Goal: Contribute content: Contribute content

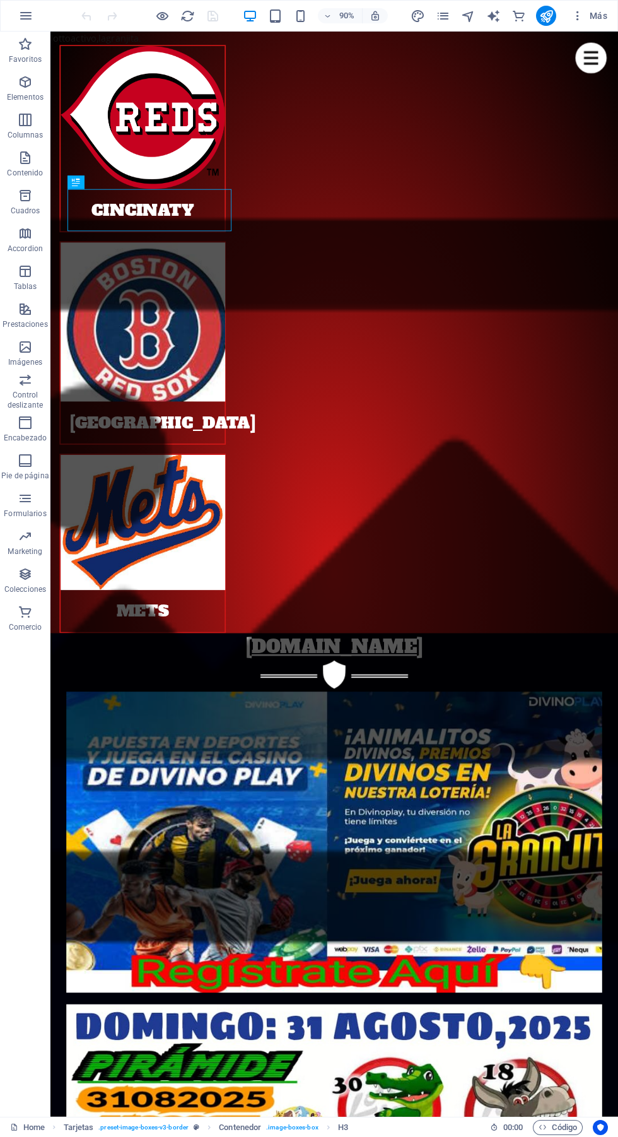
click at [605, 700] on div "[DOMAIN_NAME]" at bounding box center [366, 715] width 596 height 30
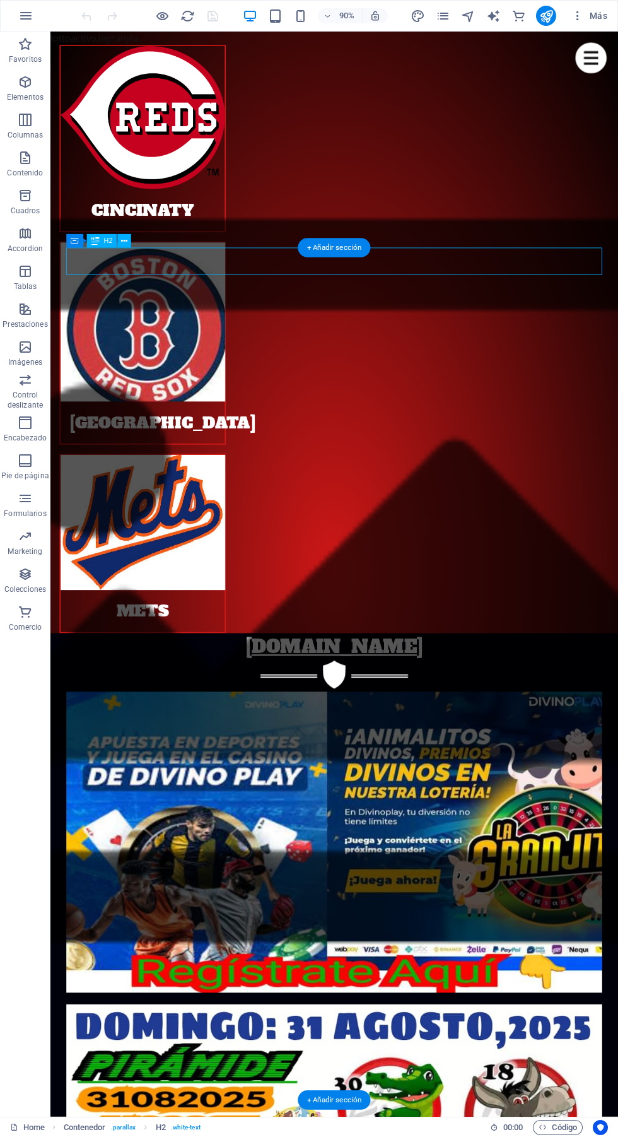
click at [244, 502] on figure at bounding box center [153, 577] width 182 height 150
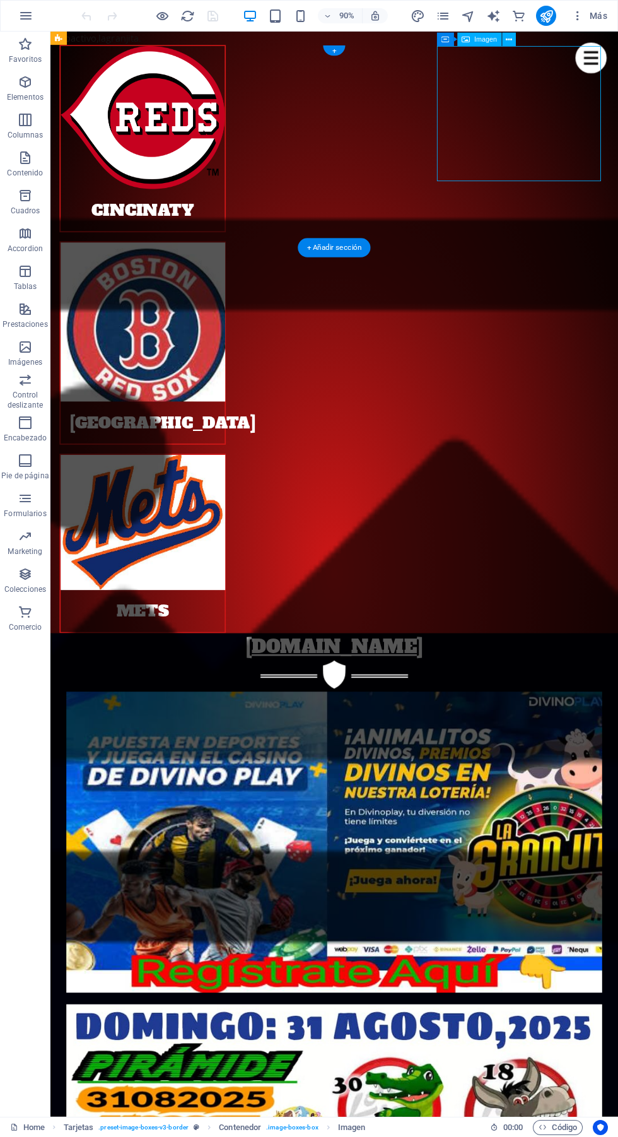
click at [54, 38] on div "Tarjetas" at bounding box center [58, 39] width 16 height 14
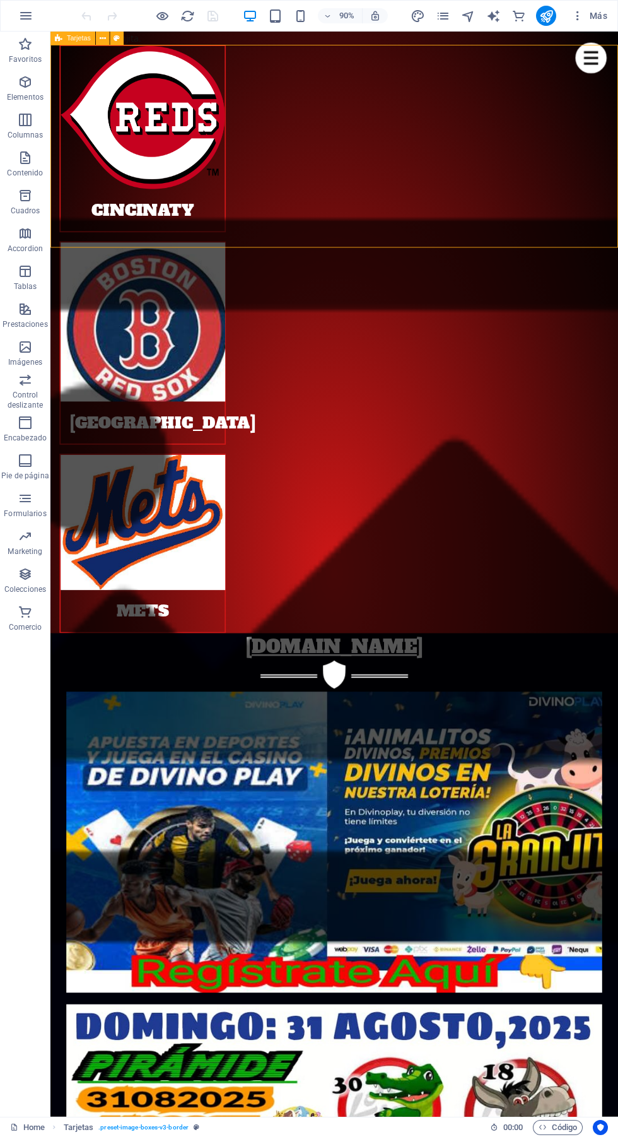
click at [103, 38] on icon at bounding box center [103, 38] width 6 height 12
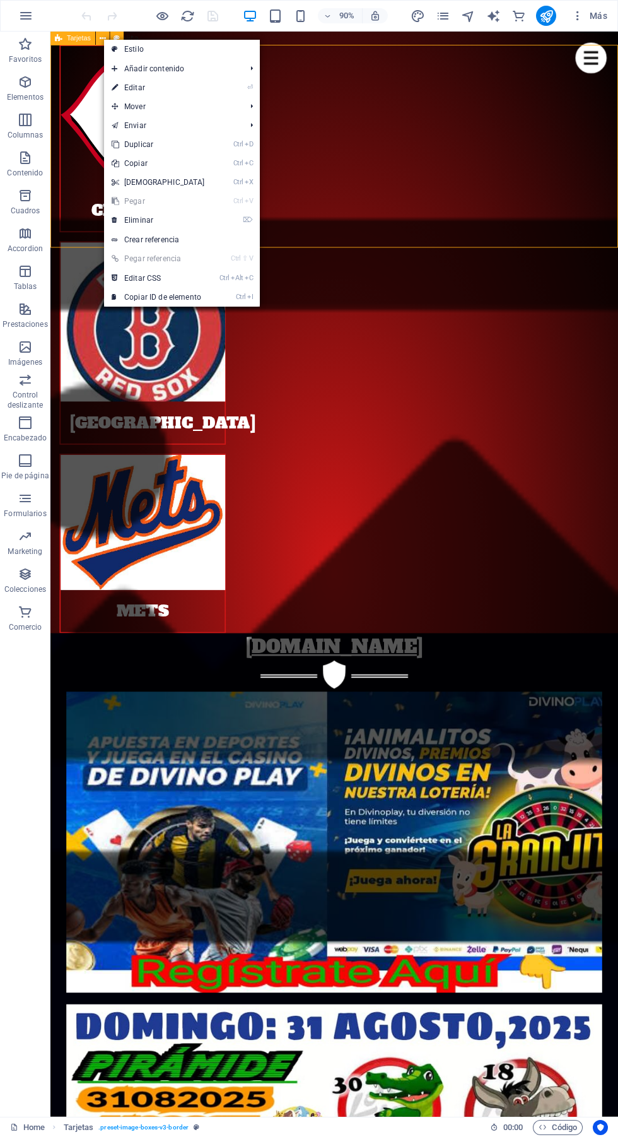
click at [180, 129] on link "Enviar" at bounding box center [172, 125] width 137 height 19
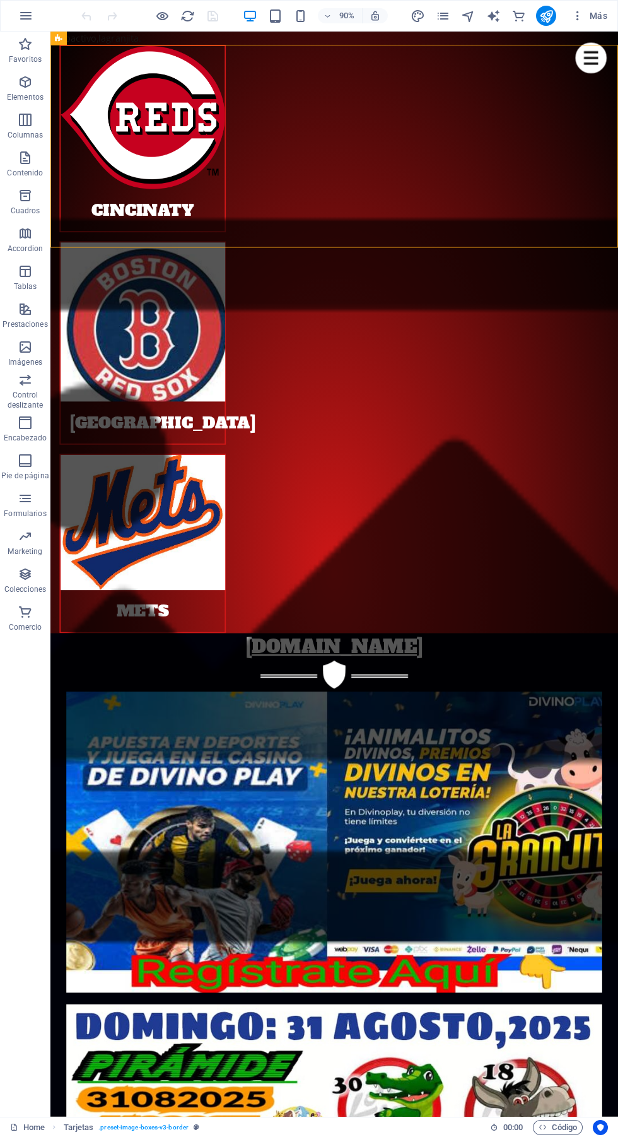
click at [0, 0] on span "Tarjetas" at bounding box center [0, 0] width 0 height 0
click at [104, 33] on icon at bounding box center [103, 38] width 6 height 12
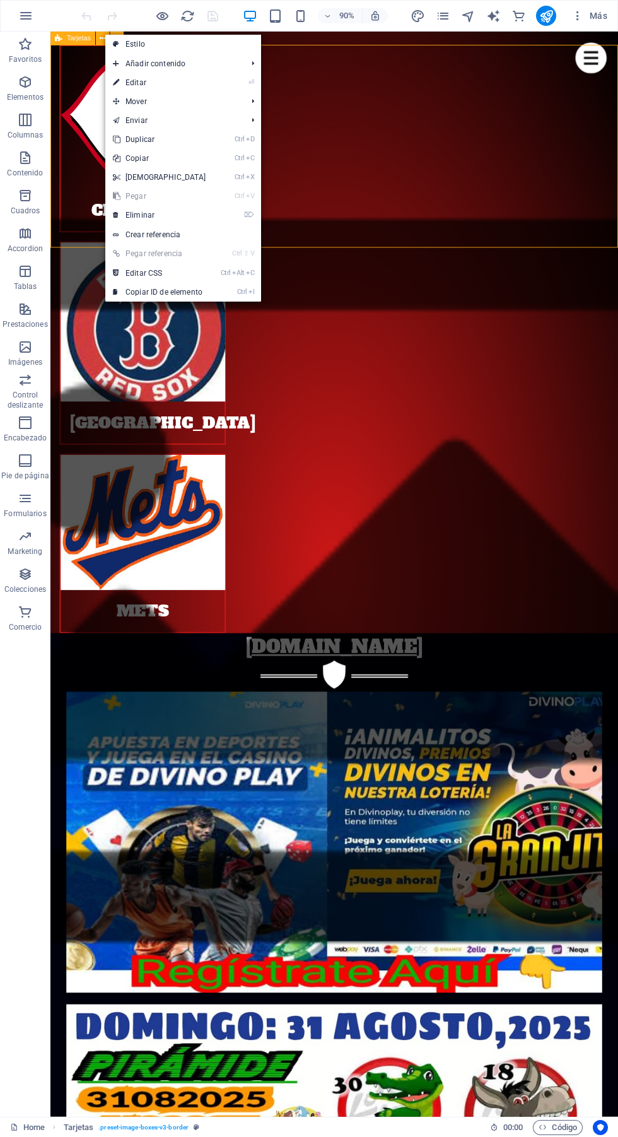
click at [193, 210] on link "⌦ Eliminar" at bounding box center [159, 215] width 109 height 19
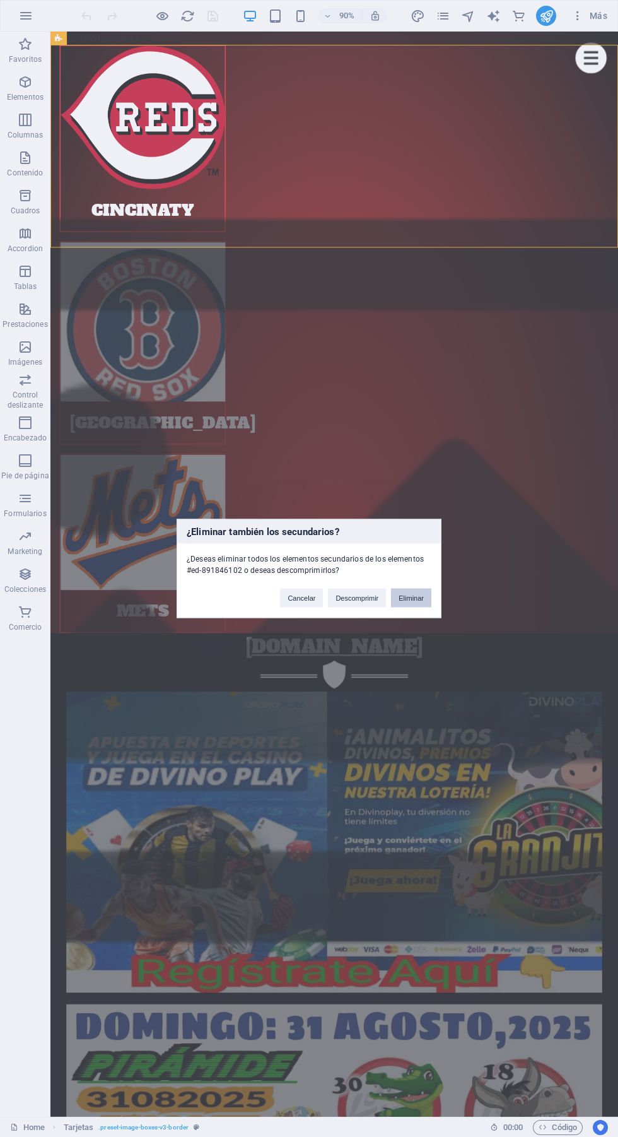
click at [419, 601] on button "Eliminar" at bounding box center [411, 598] width 40 height 19
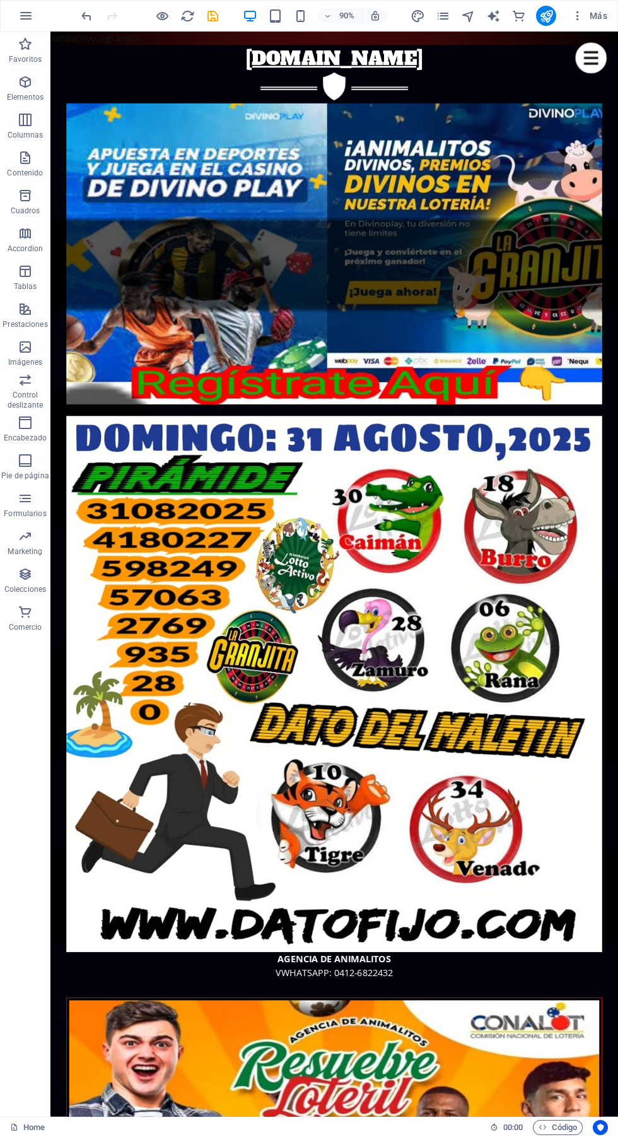
click at [255, 575] on figure "AGENCIA DE ANIMALITOS VWHATSAPP: 0412-6822432" at bounding box center [366, 779] width 596 height 641
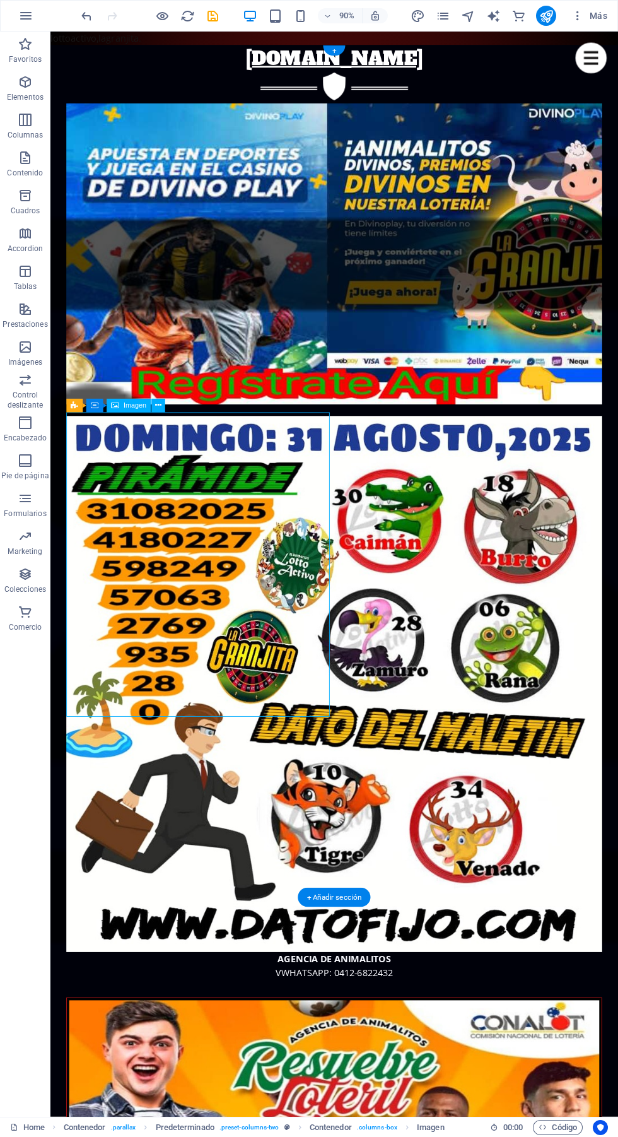
click at [160, 399] on button at bounding box center [158, 406] width 14 height 14
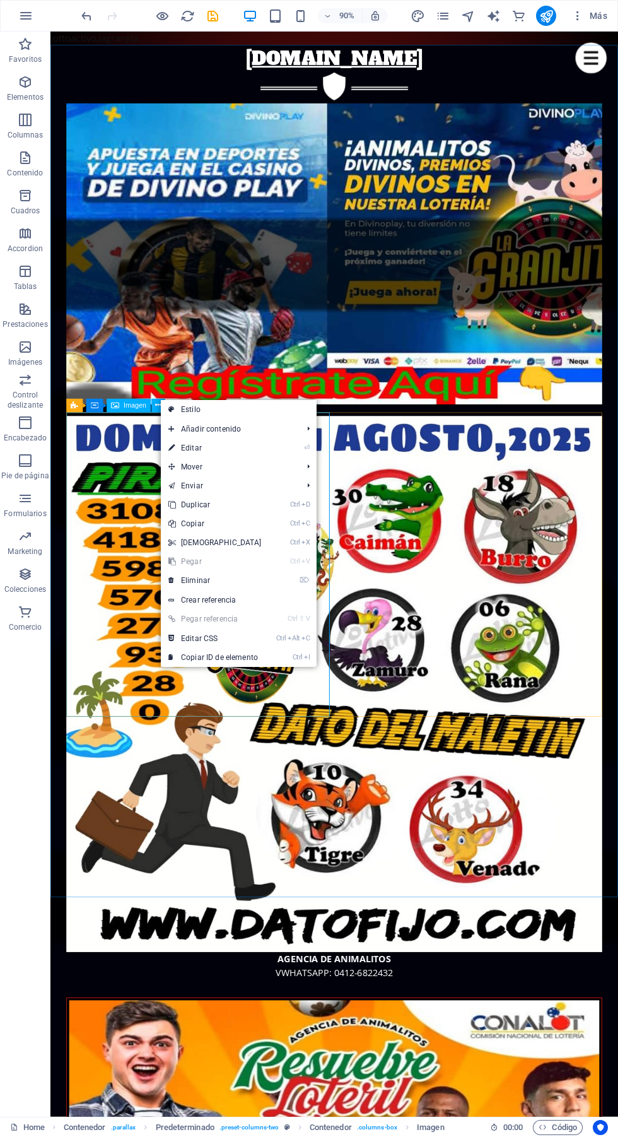
click at [233, 444] on link "⏎ Editar" at bounding box center [215, 448] width 109 height 19
select select "%"
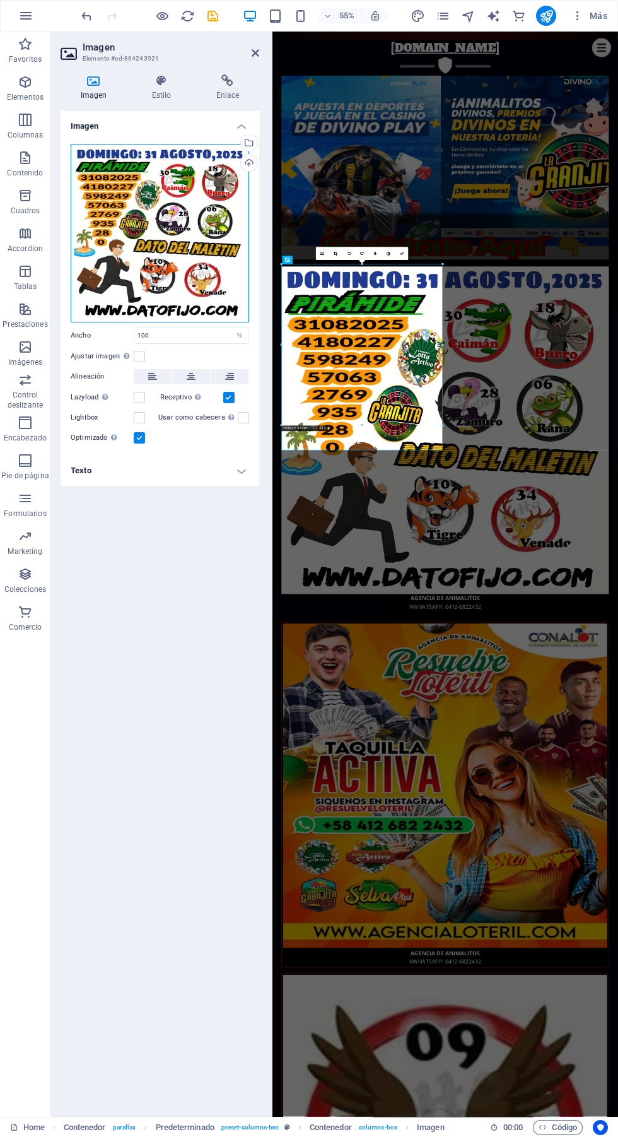
click at [178, 261] on div "Arrastra archivos aquí, haz clic para escoger archivos o selecciona archivos de…" at bounding box center [160, 233] width 179 height 179
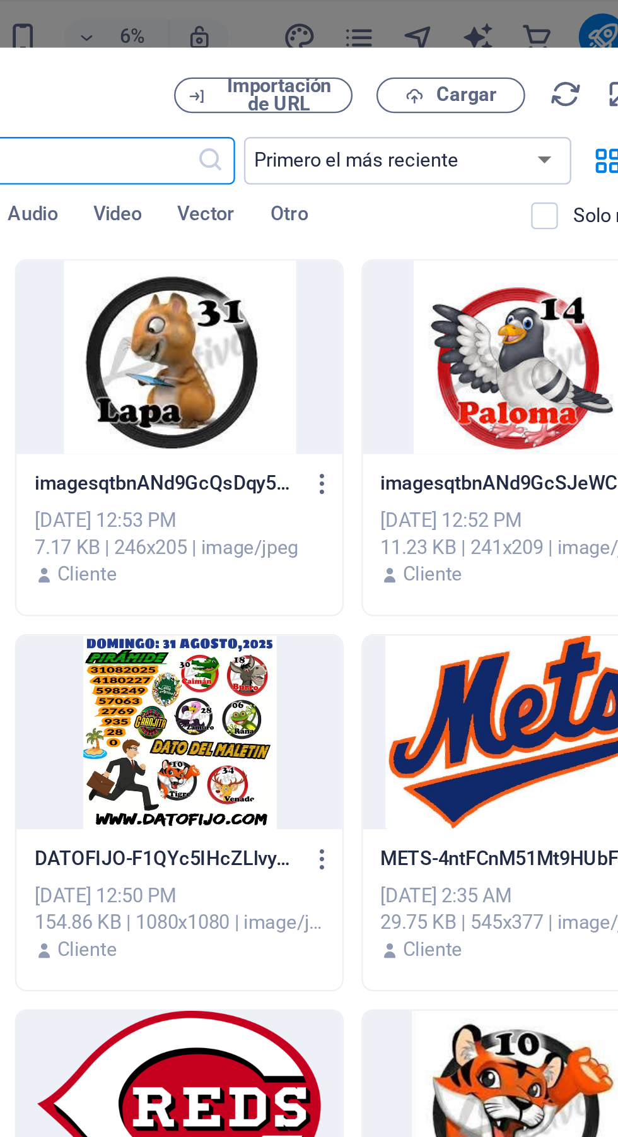
click at [495, 38] on span "Cargar" at bounding box center [489, 41] width 26 height 8
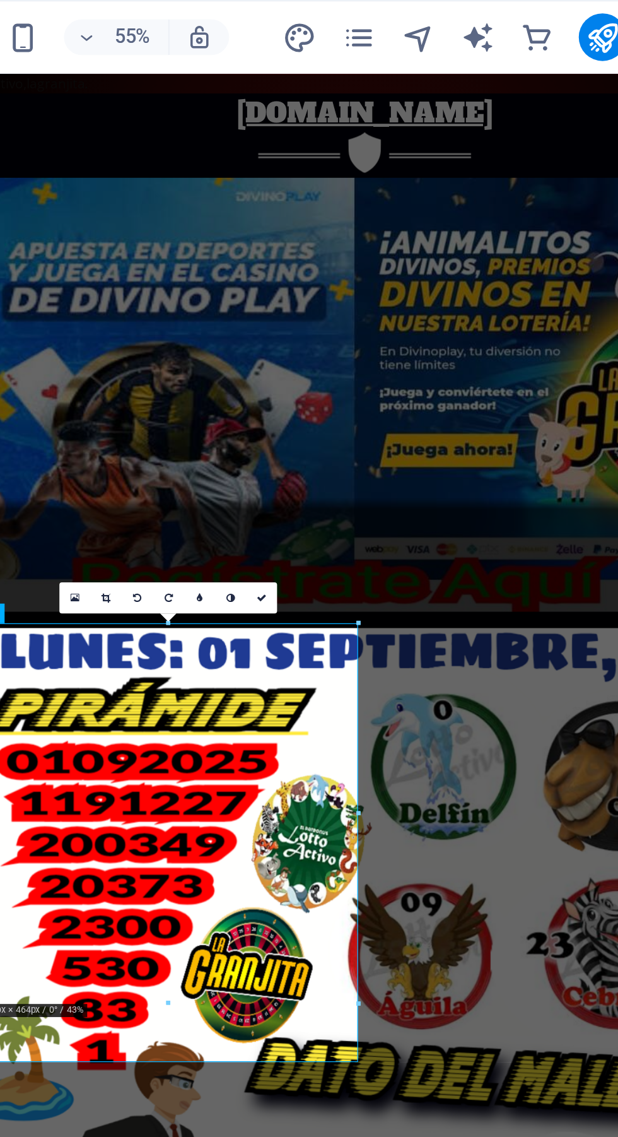
click at [401, 250] on link at bounding box center [401, 253] width 13 height 13
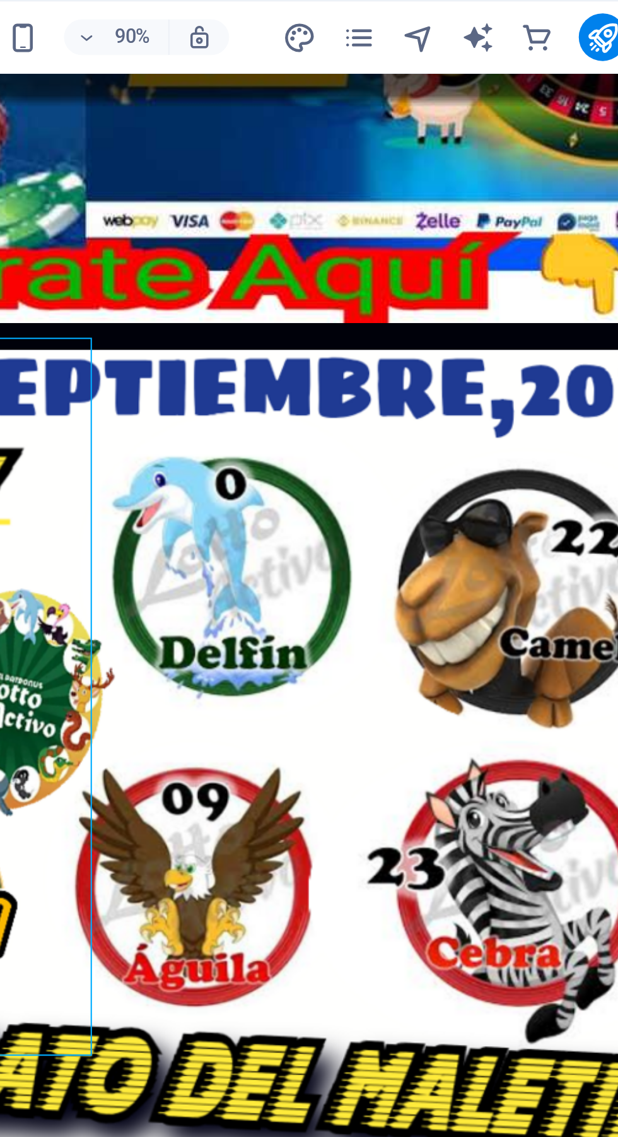
scroll to position [299, 0]
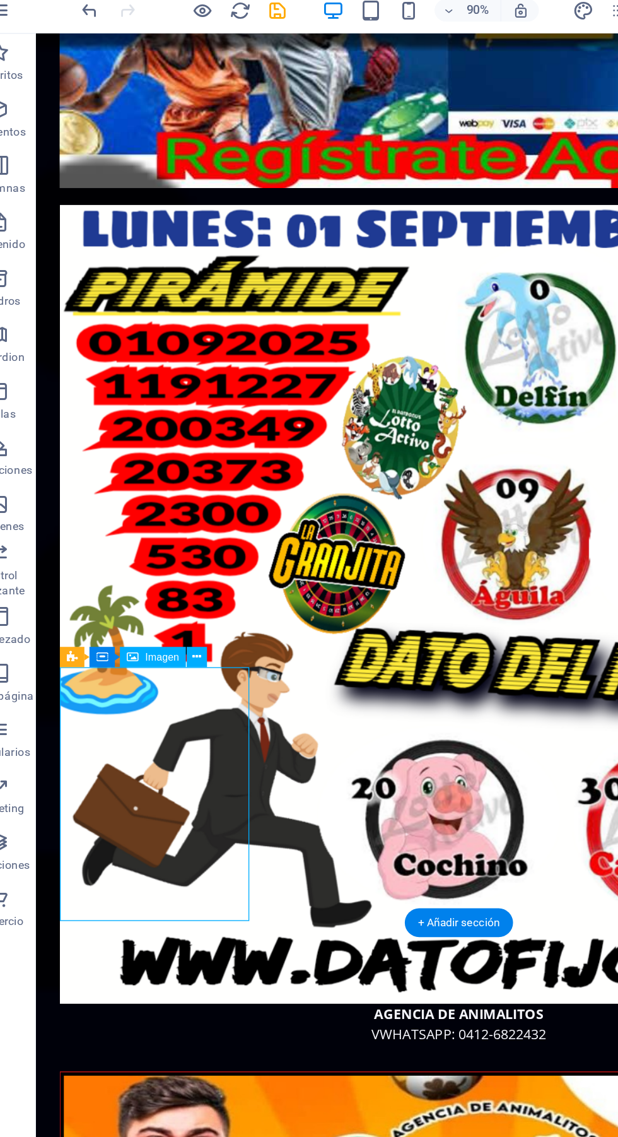
click at [160, 445] on icon at bounding box center [158, 450] width 6 height 12
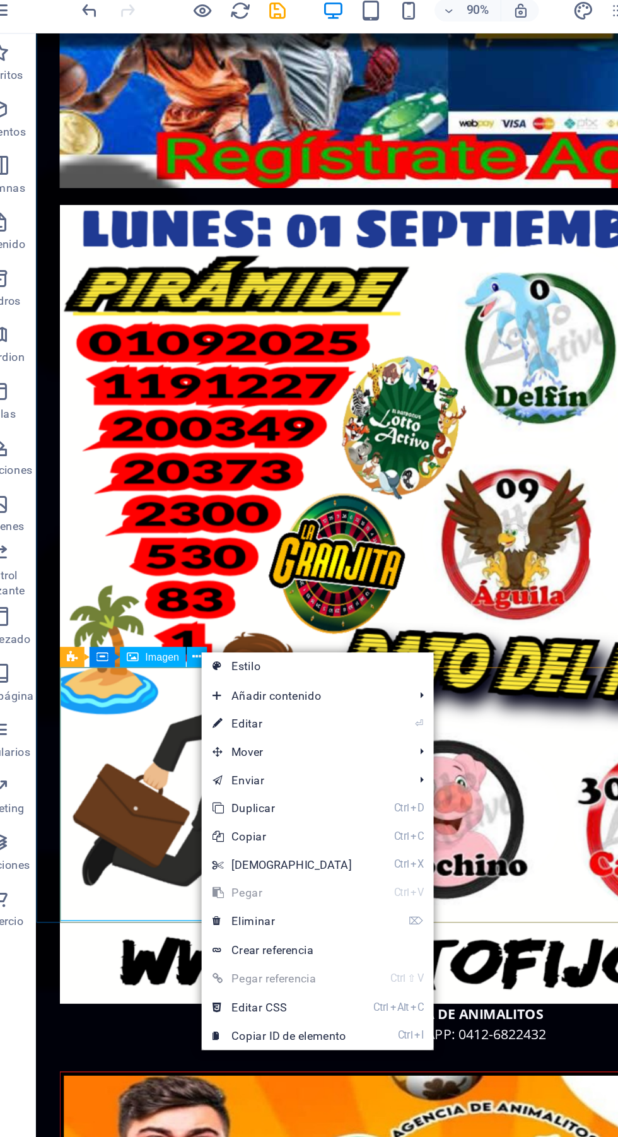
click at [221, 496] on link "⏎ Editar" at bounding box center [216, 494] width 109 height 19
select select "%"
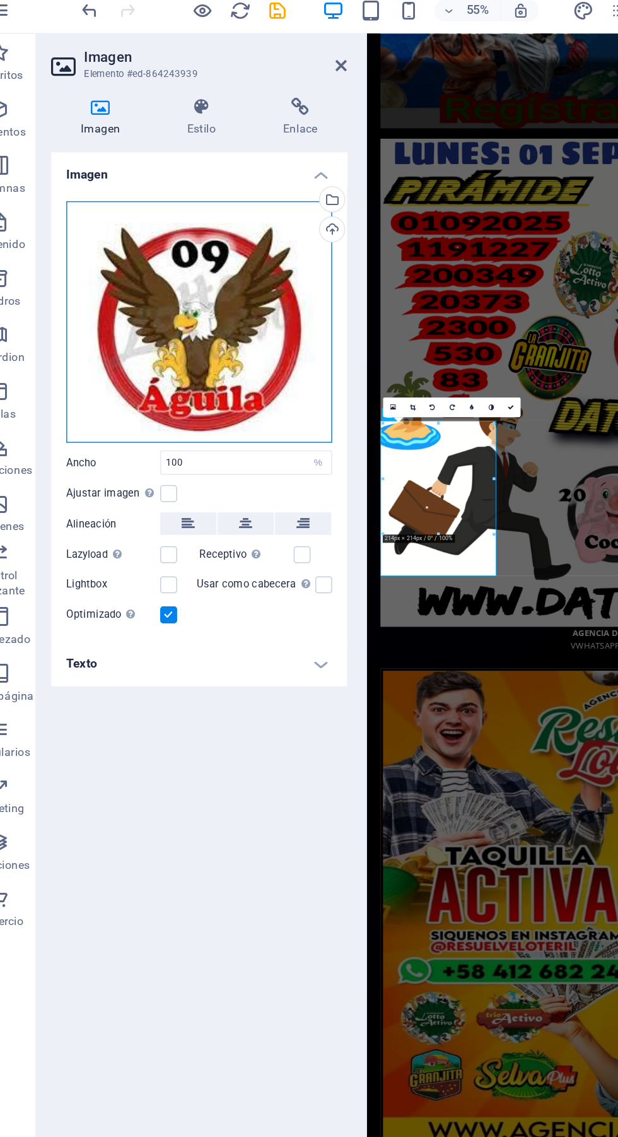
click at [167, 232] on div "Arrastra archivos aquí, haz clic para escoger archivos o selecciona archivos de…" at bounding box center [160, 225] width 179 height 163
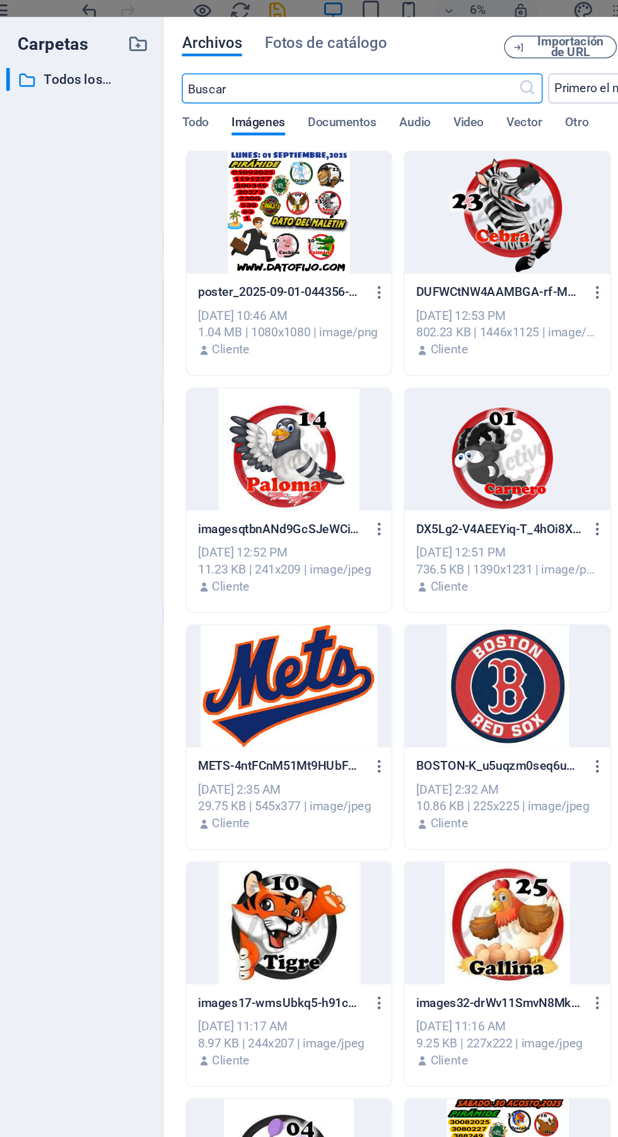
scroll to position [0, 0]
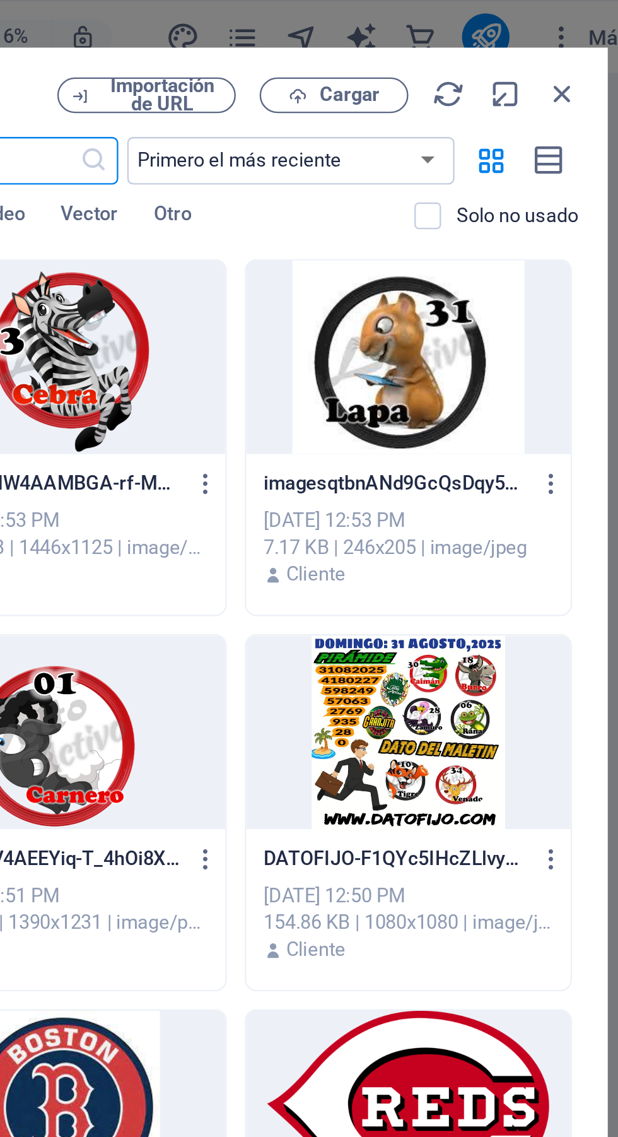
click at [493, 39] on span "Cargar" at bounding box center [489, 41] width 26 height 8
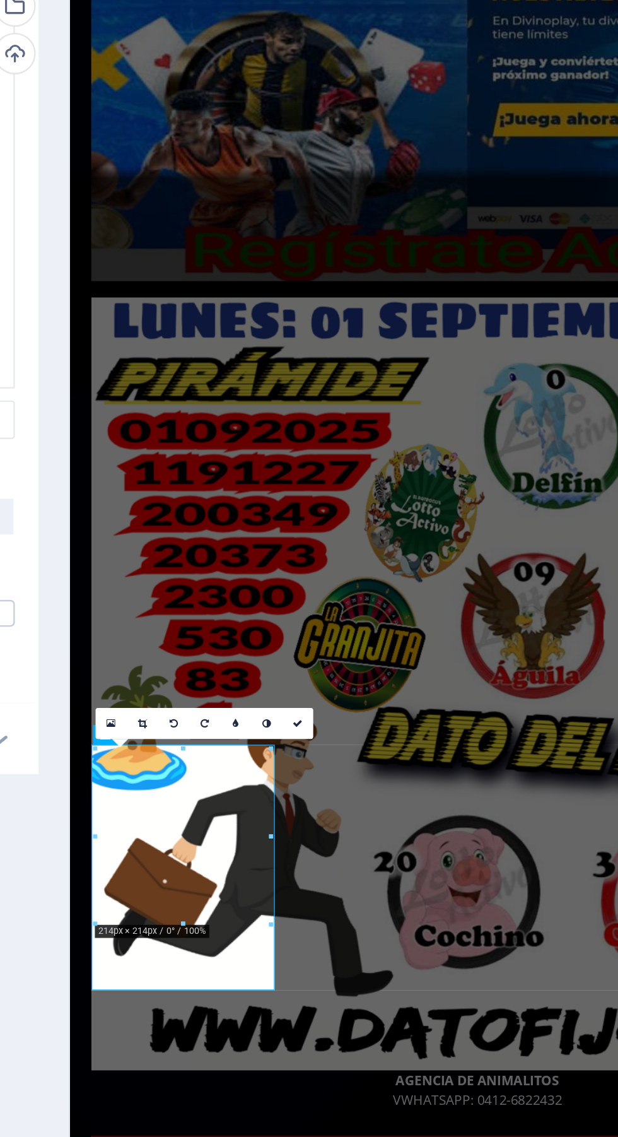
click at [367, 445] on icon at bounding box center [369, 447] width 4 height 4
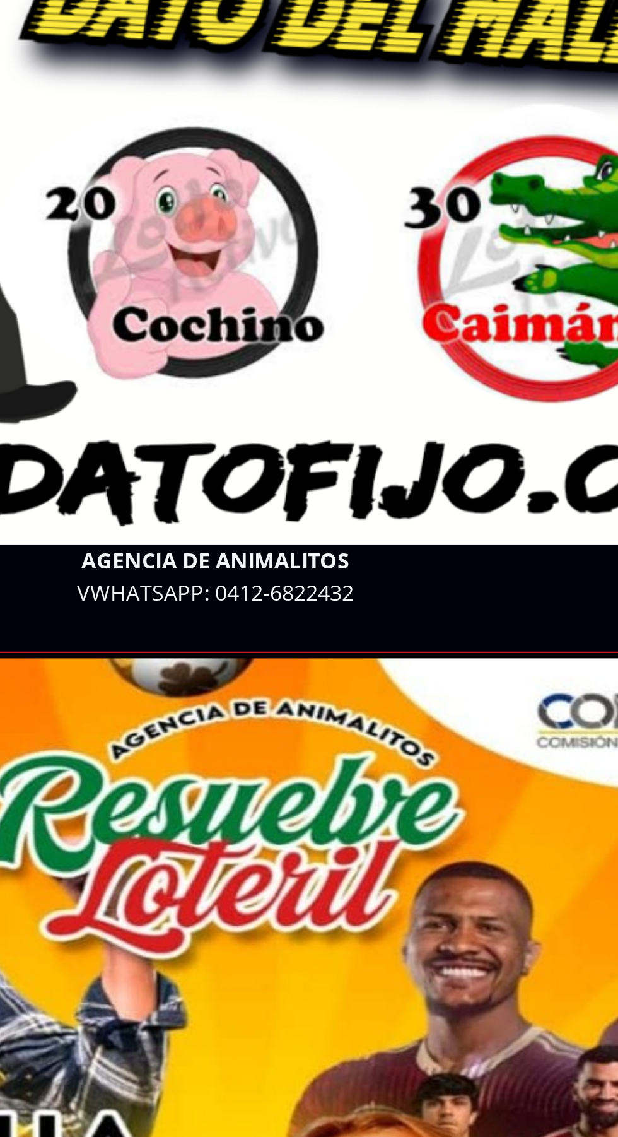
scroll to position [649, 0]
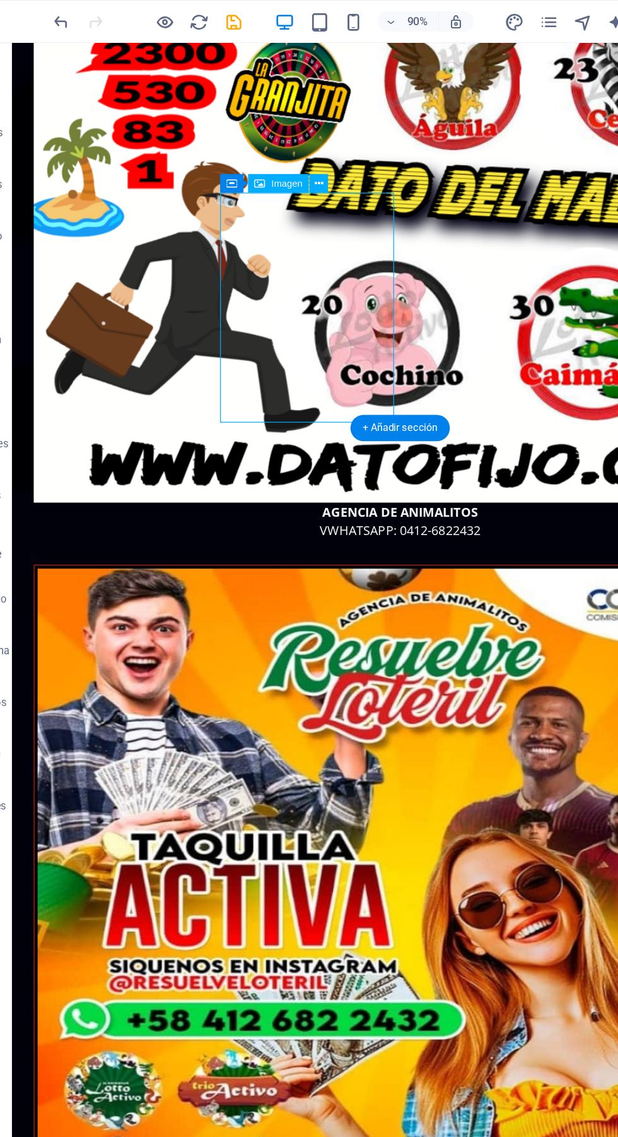
click at [280, 128] on button at bounding box center [275, 135] width 14 height 14
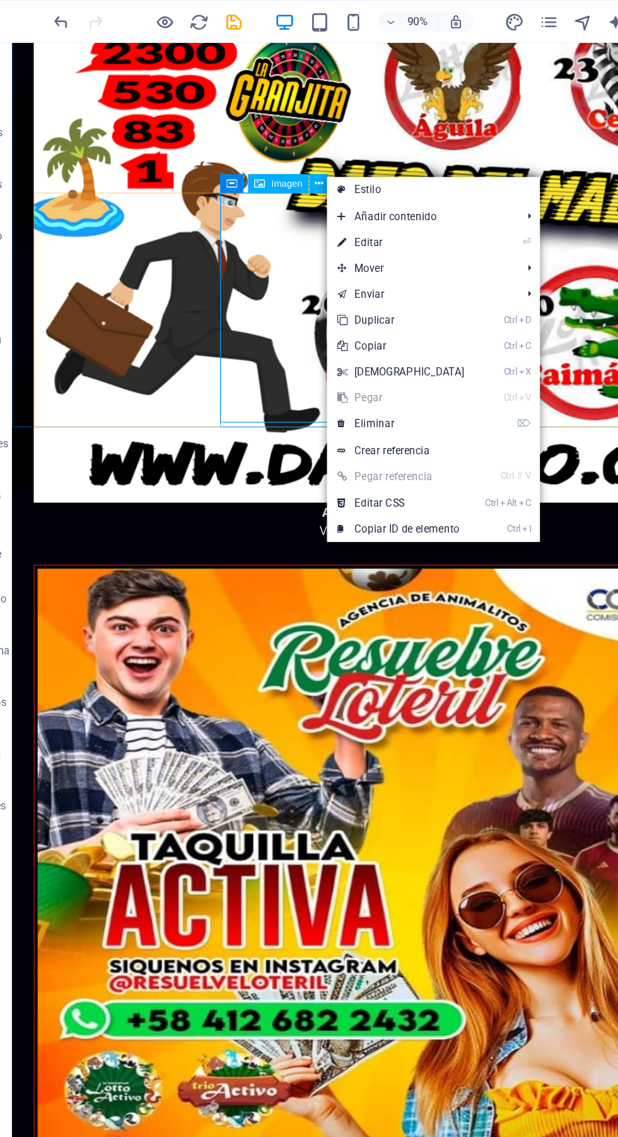
click at [346, 183] on link "⏎ Editar" at bounding box center [335, 177] width 109 height 19
select select "%"
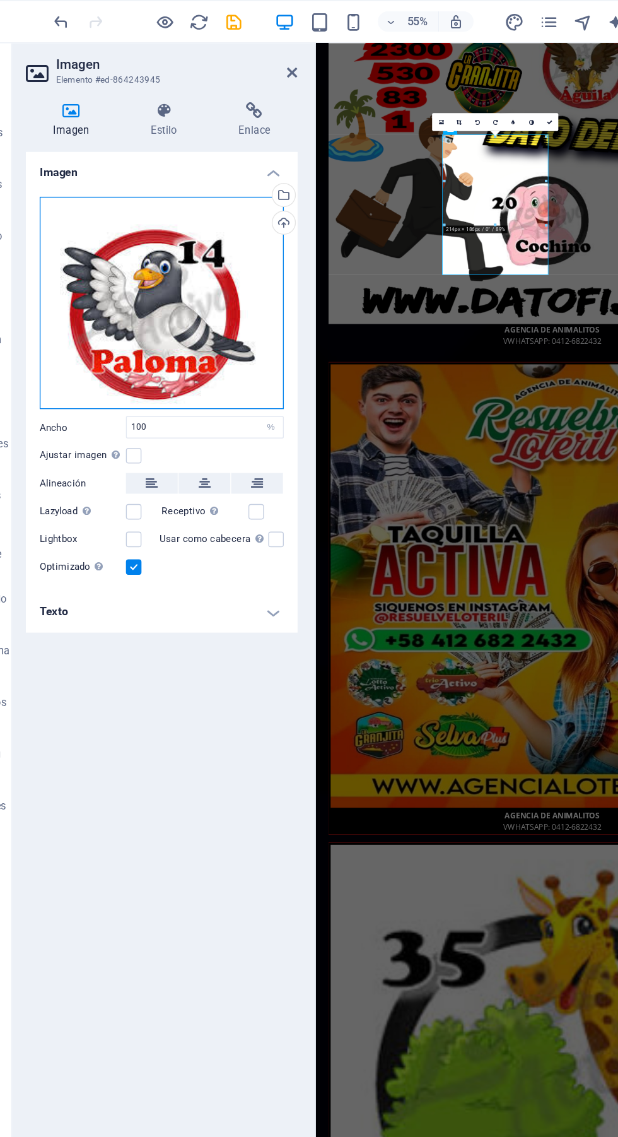
click at [184, 230] on div "Arrastra archivos aquí, haz clic para escoger archivos o selecciona archivos de…" at bounding box center [160, 222] width 179 height 156
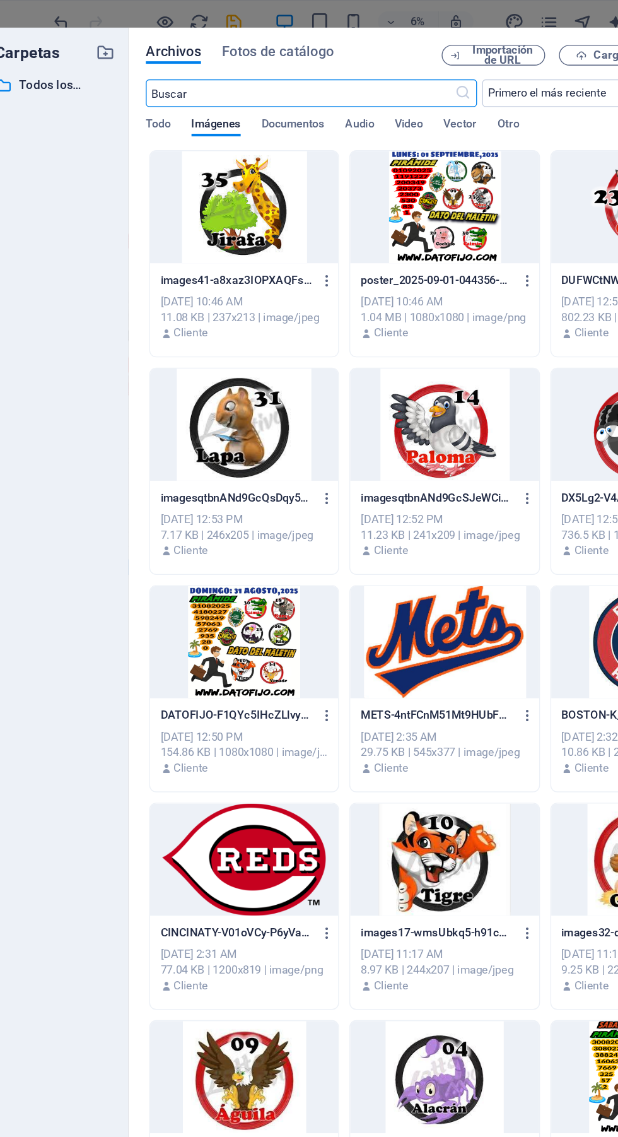
scroll to position [0, 0]
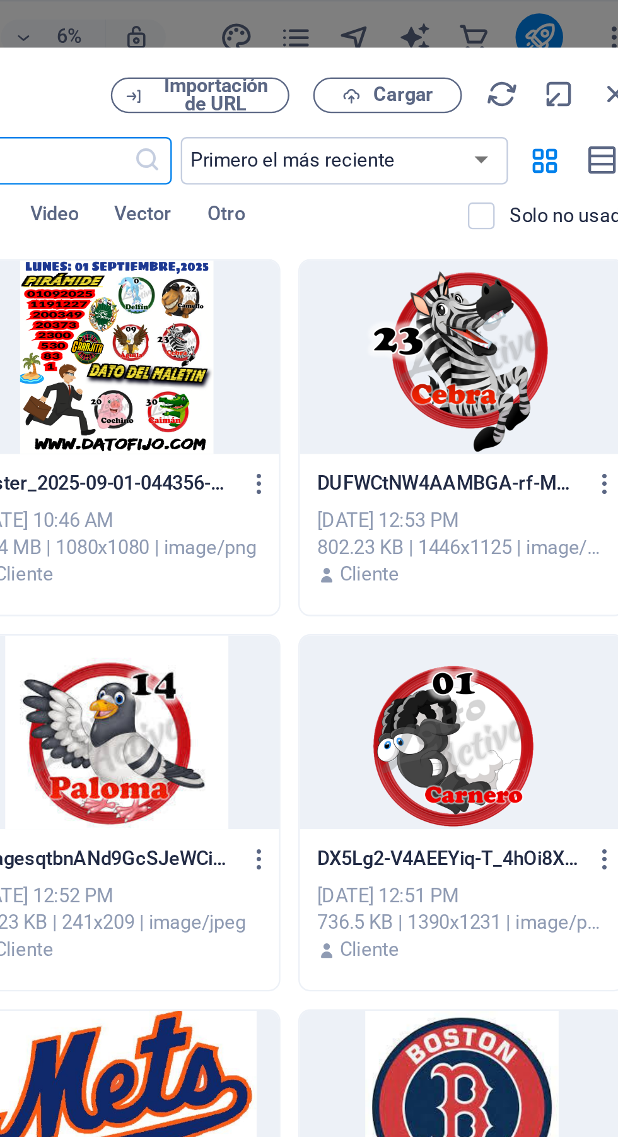
click at [490, 43] on span "Cargar" at bounding box center [489, 41] width 26 height 8
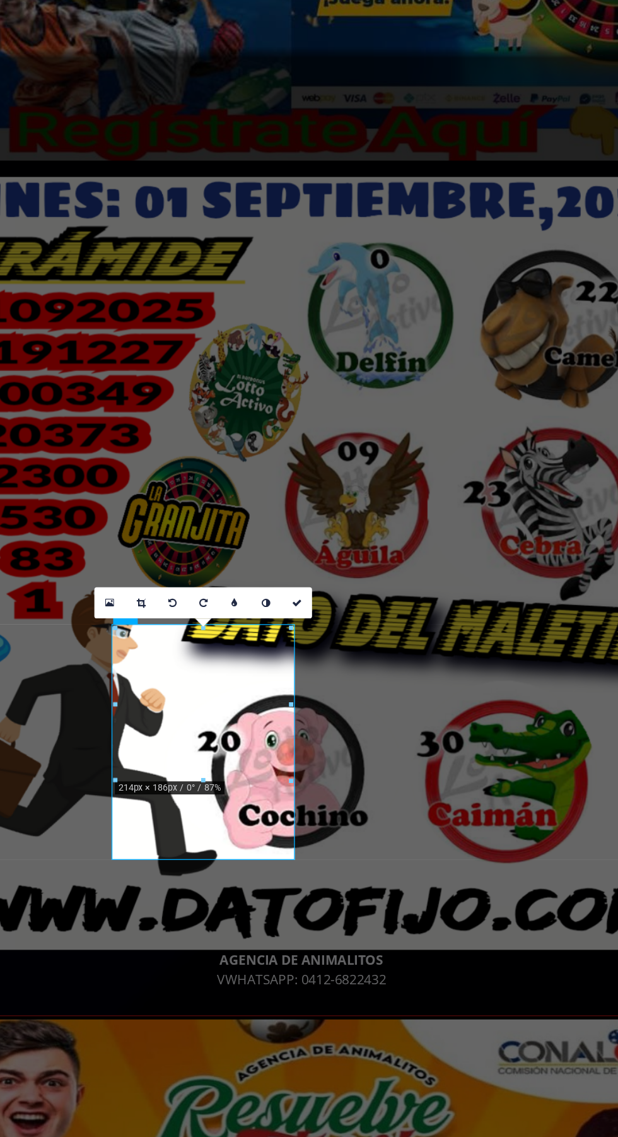
click at [441, 449] on link at bounding box center [443, 446] width 13 height 13
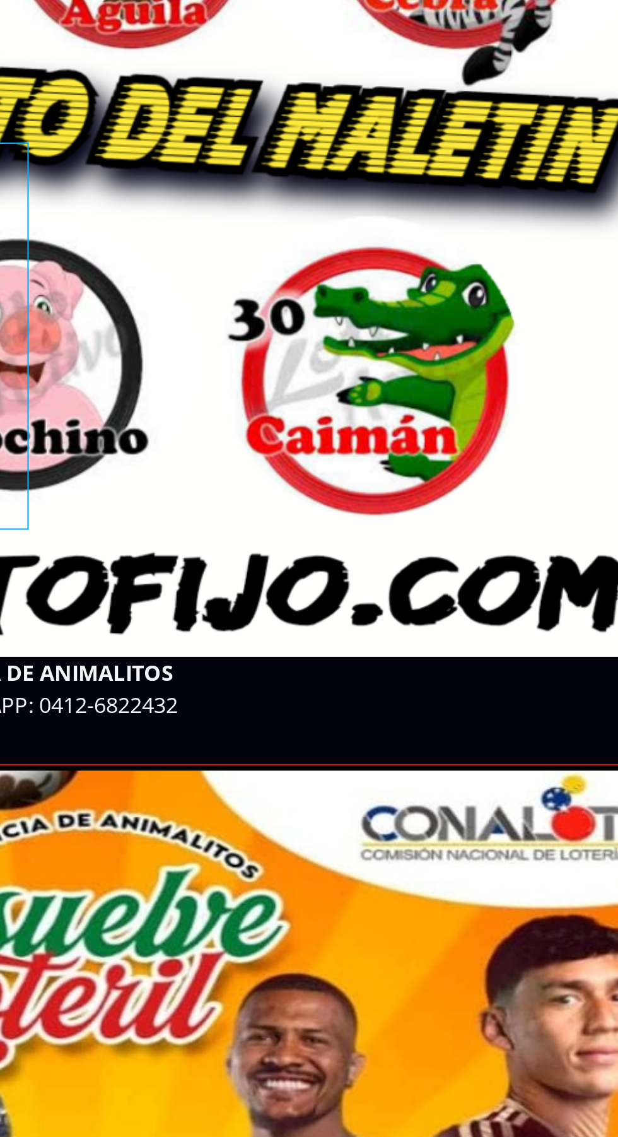
scroll to position [533, 0]
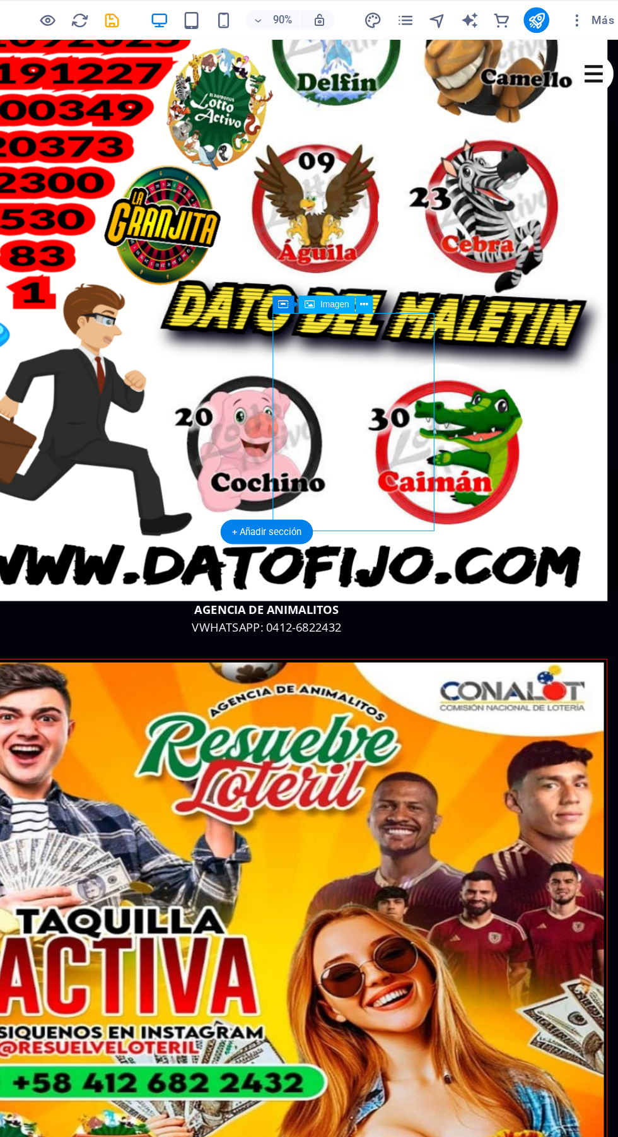
click at [419, 234] on div "Contenedor Imagen" at bounding box center [382, 240] width 86 height 15
click at [413, 235] on icon at bounding box center [411, 239] width 6 height 12
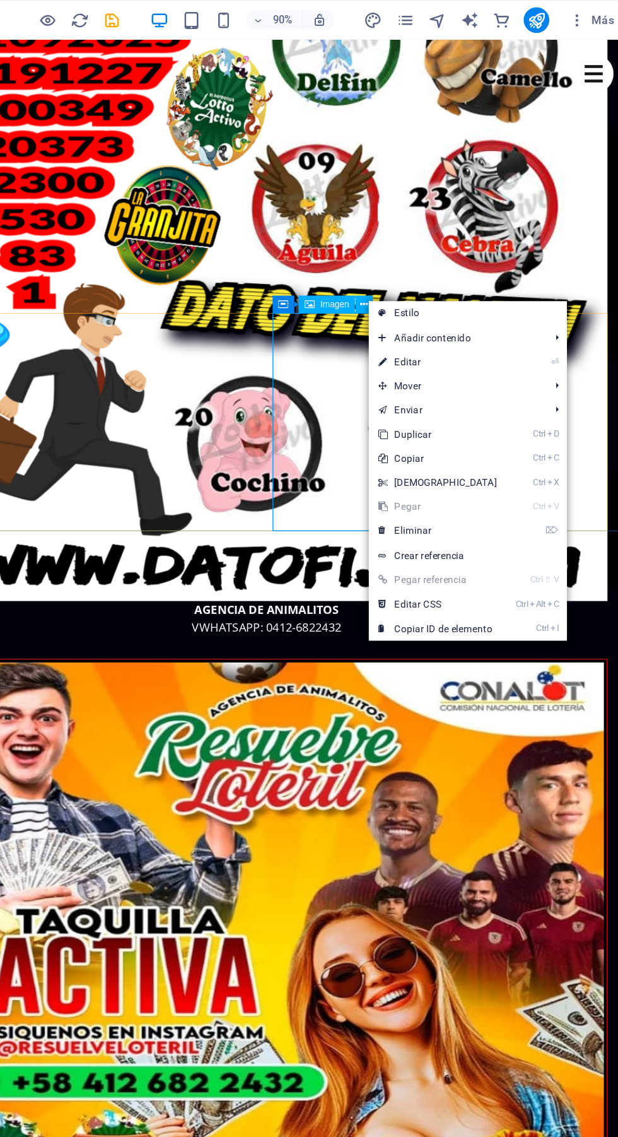
click at [474, 278] on link "⏎ Editar" at bounding box center [469, 284] width 109 height 19
select select "%"
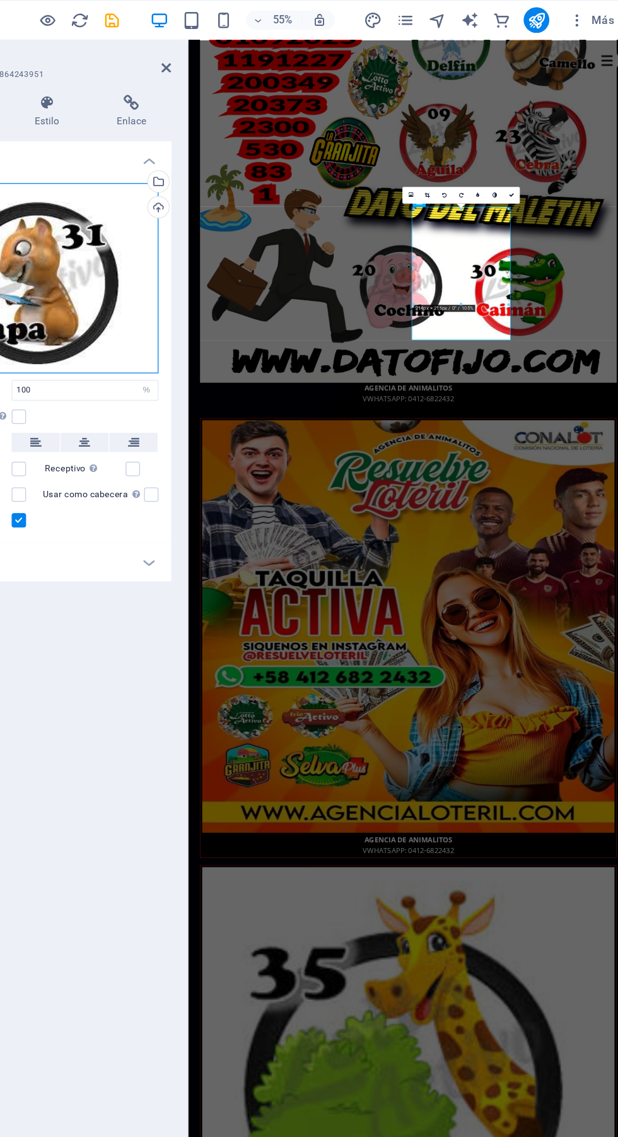
click at [181, 233] on div "Arrastra archivos aquí, haz clic para escoger archivos o selecciona archivos de…" at bounding box center [160, 219] width 179 height 150
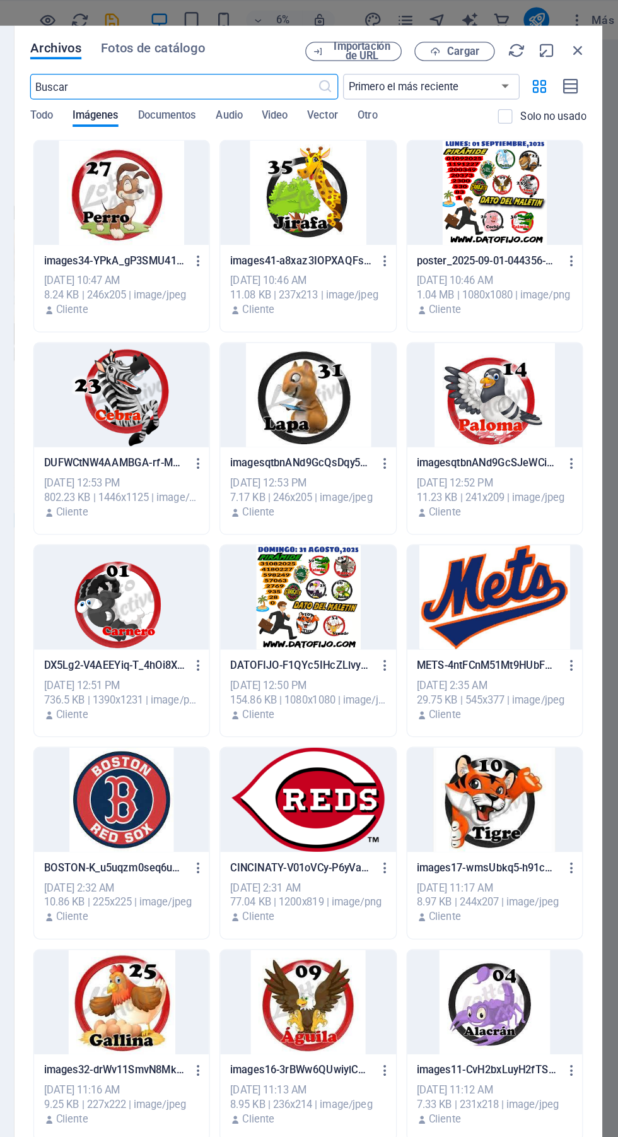
scroll to position [0, 0]
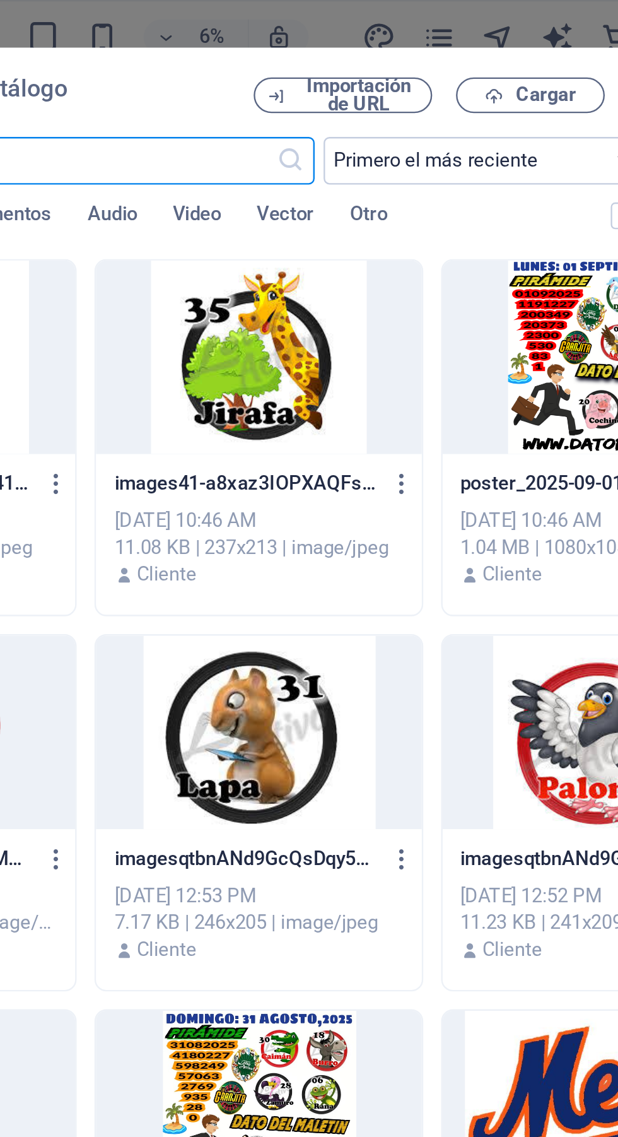
click at [493, 39] on span "Cargar" at bounding box center [489, 41] width 26 height 8
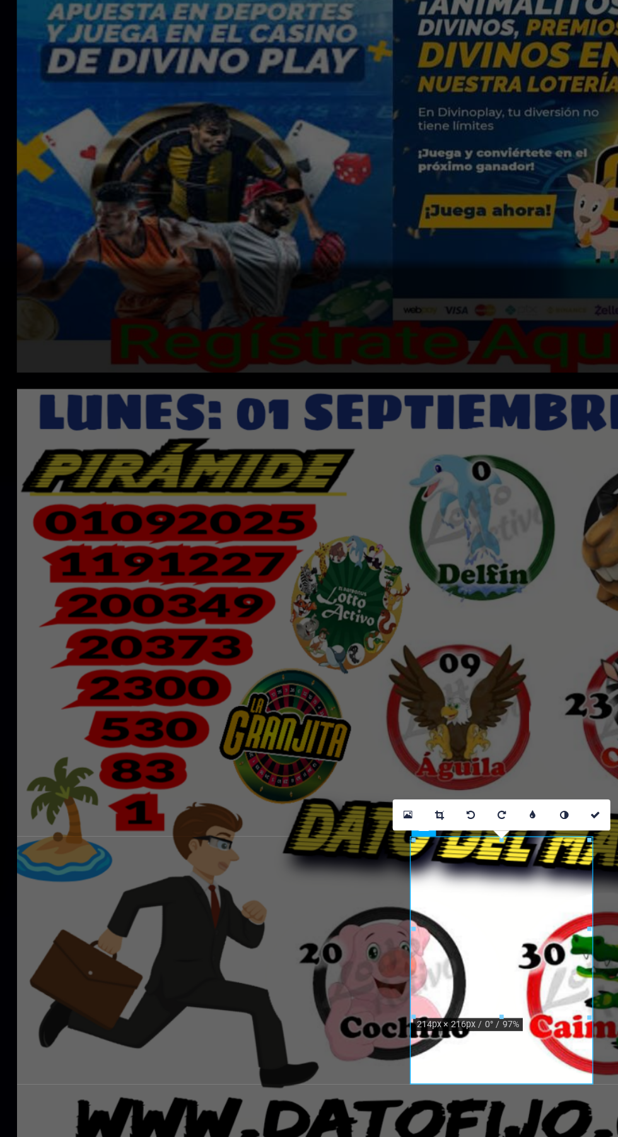
click at [527, 445] on icon at bounding box center [526, 447] width 4 height 4
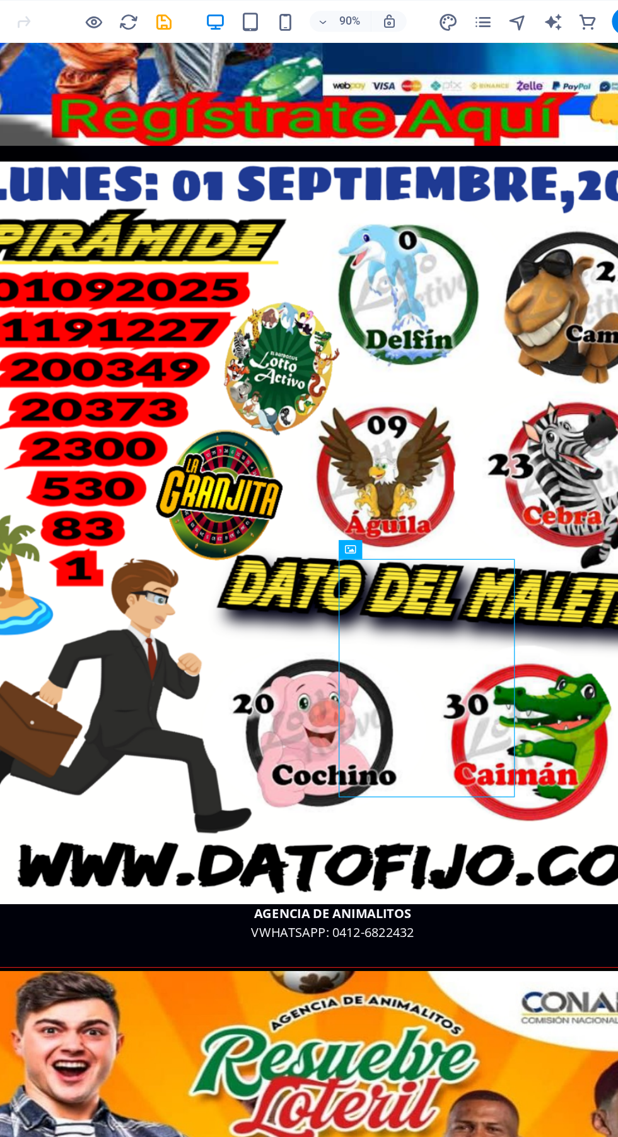
scroll to position [358, 0]
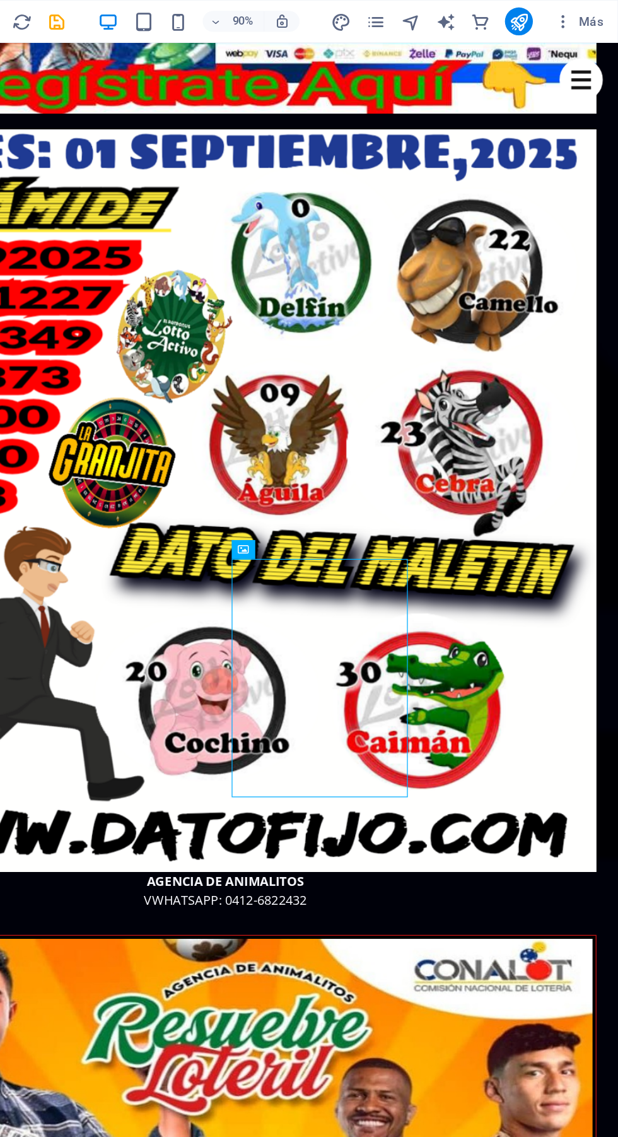
click at [416, 399] on button at bounding box center [411, 398] width 14 height 14
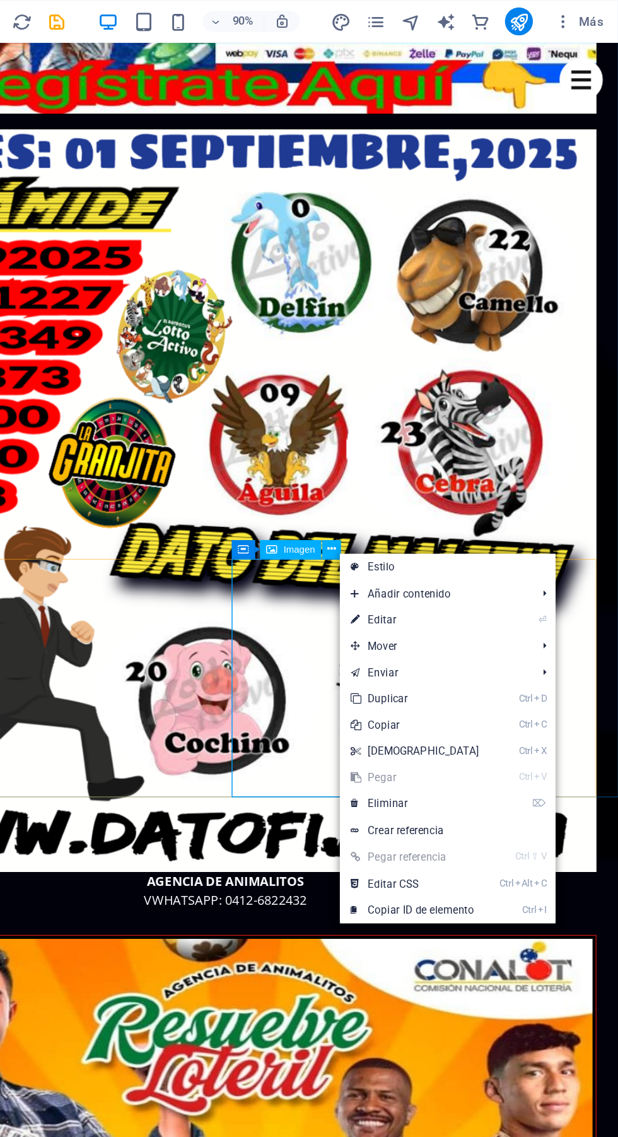
click at [478, 440] on link "⏎ Editar" at bounding box center [471, 448] width 109 height 19
select select "%"
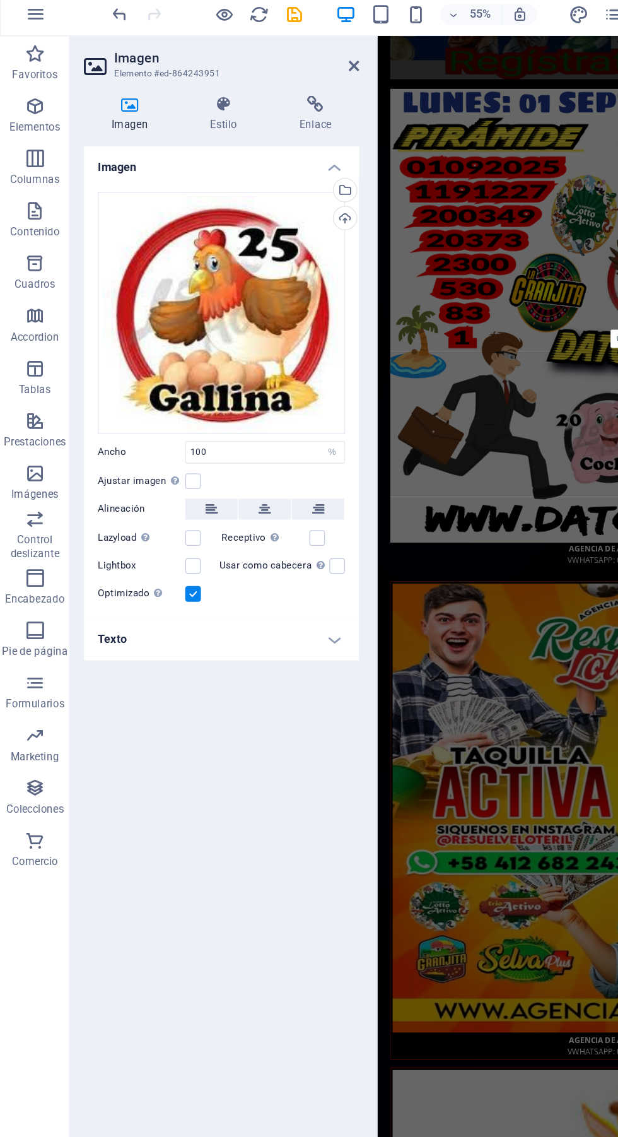
click at [235, 457] on h4 "Texto" at bounding box center [160, 467] width 199 height 30
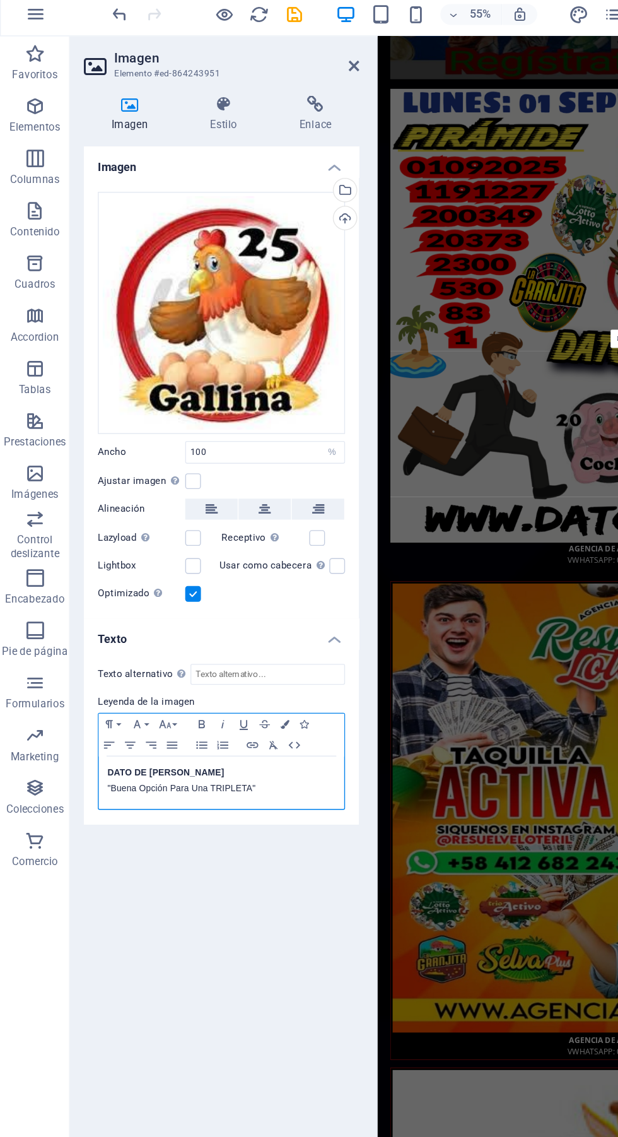
click at [154, 557] on div "DATO DE [PERSON_NAME] "Buena Opción Para Una TRIPLETA"" at bounding box center [159, 570] width 177 height 38
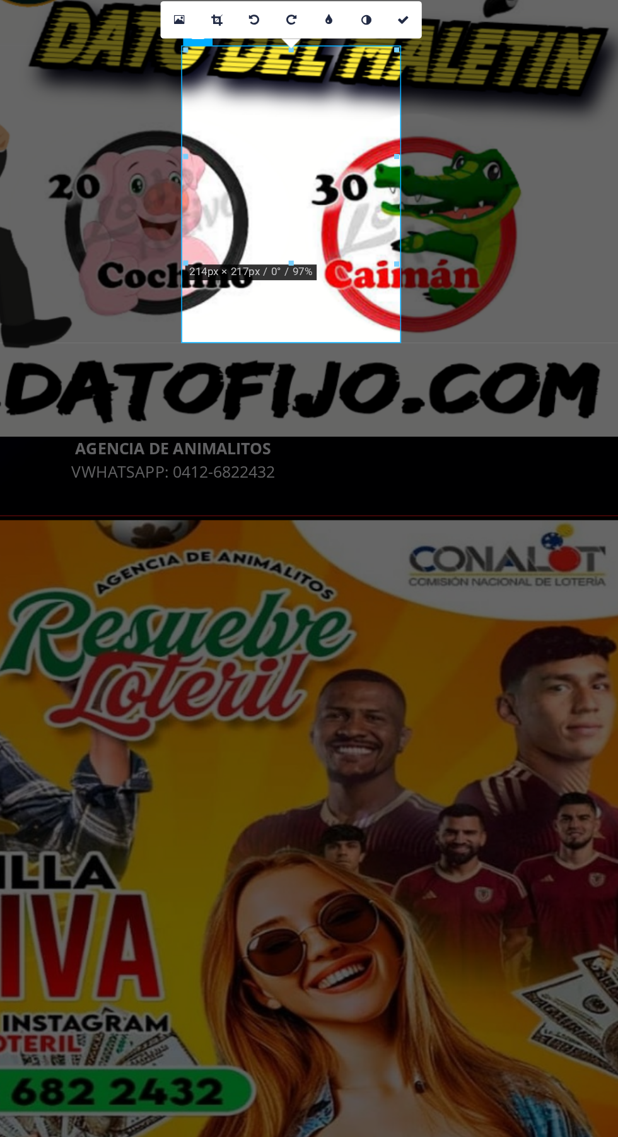
click at [528, 249] on icon at bounding box center [526, 250] width 4 height 4
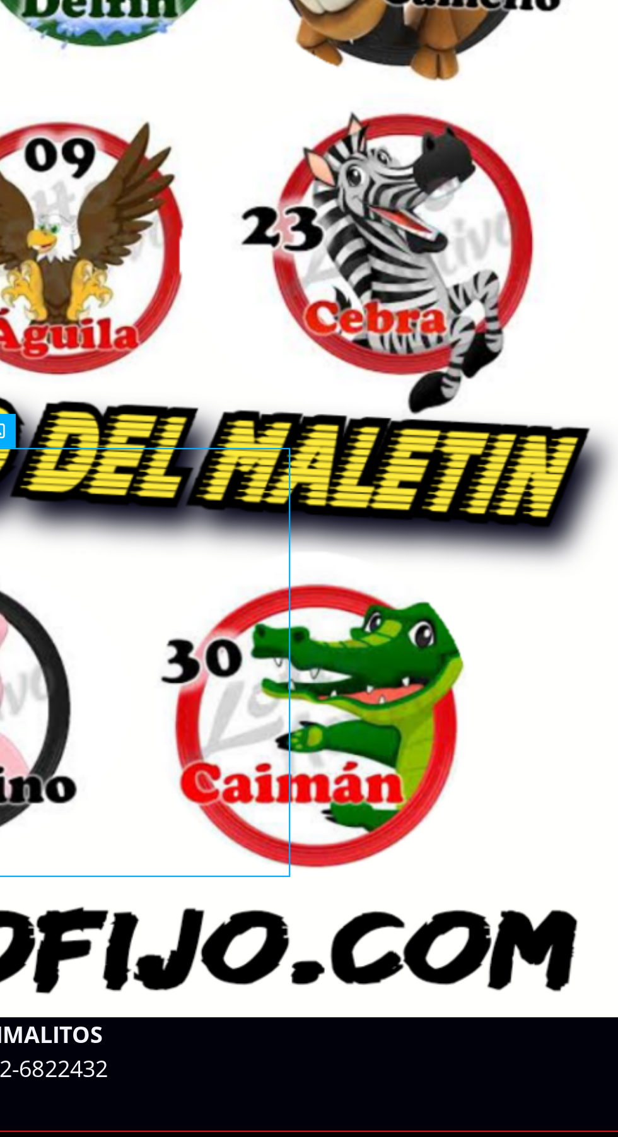
scroll to position [360, 0]
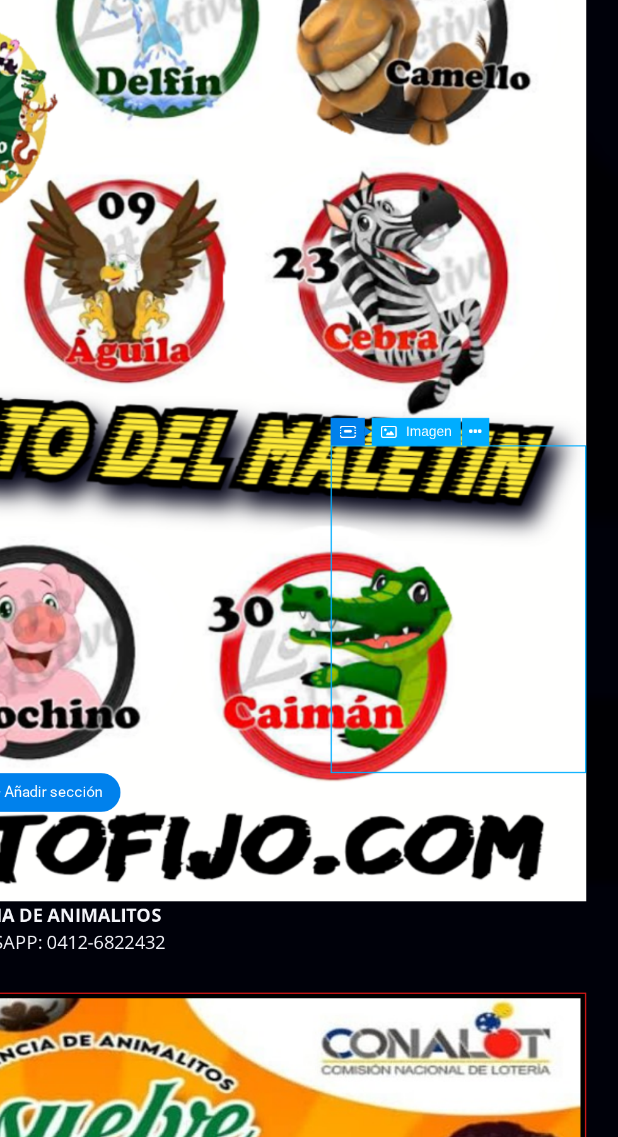
click at [553, 392] on button at bounding box center [548, 396] width 14 height 14
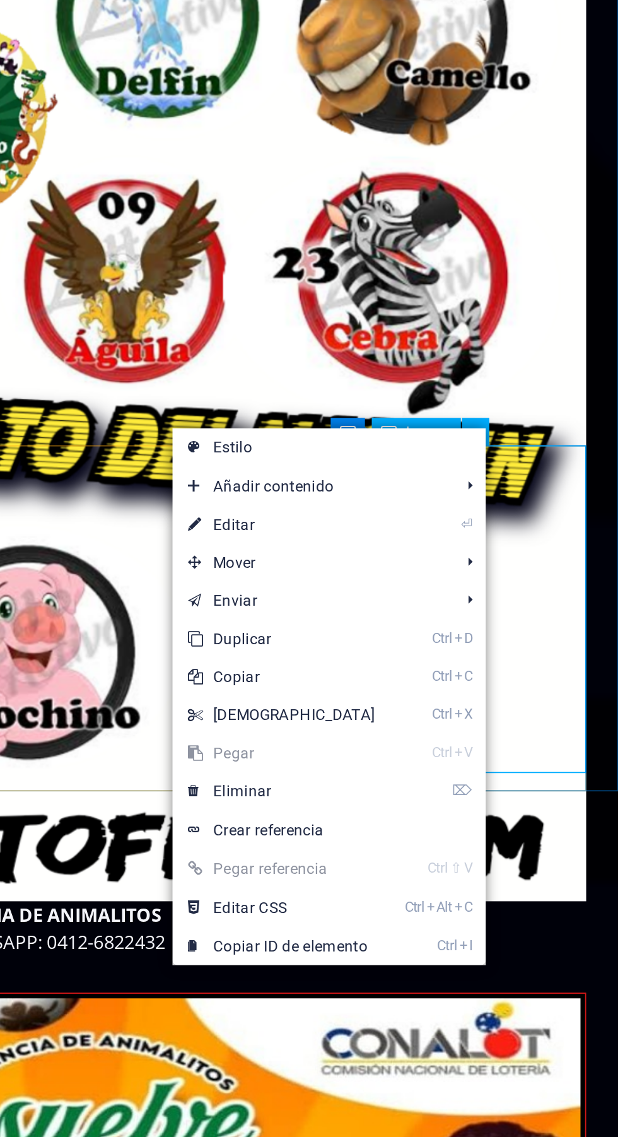
click at [462, 437] on link "⏎ Editar" at bounding box center [450, 441] width 109 height 19
select select "%"
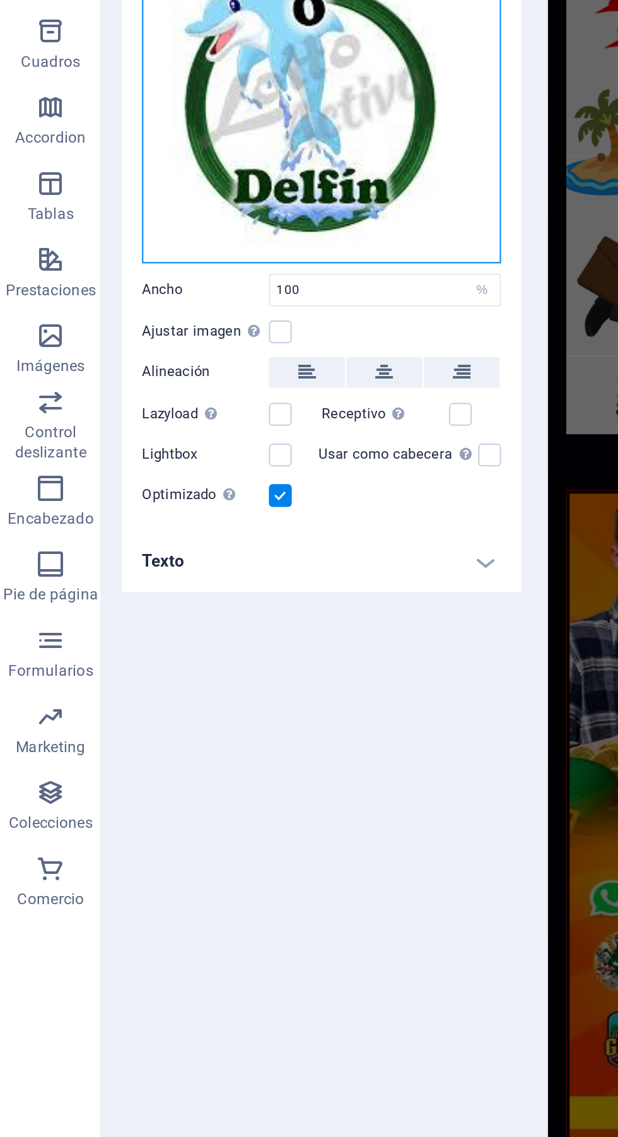
click at [177, 254] on div "Arrastra archivos aquí, haz clic para escoger archivos o selecciona archivos de…" at bounding box center [160, 227] width 179 height 167
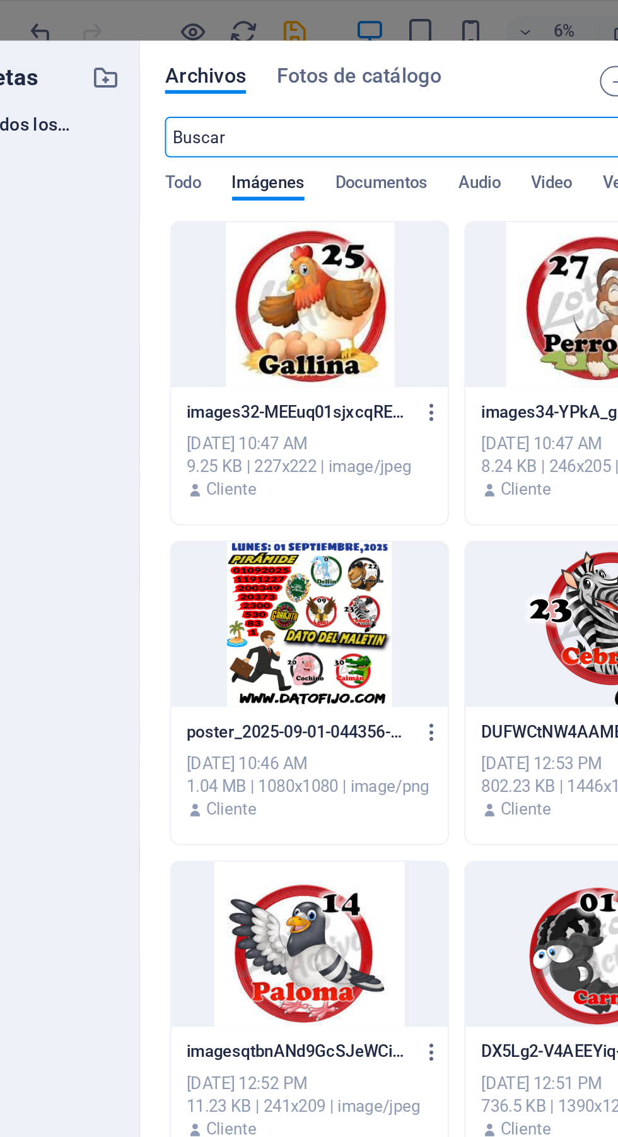
scroll to position [0, 0]
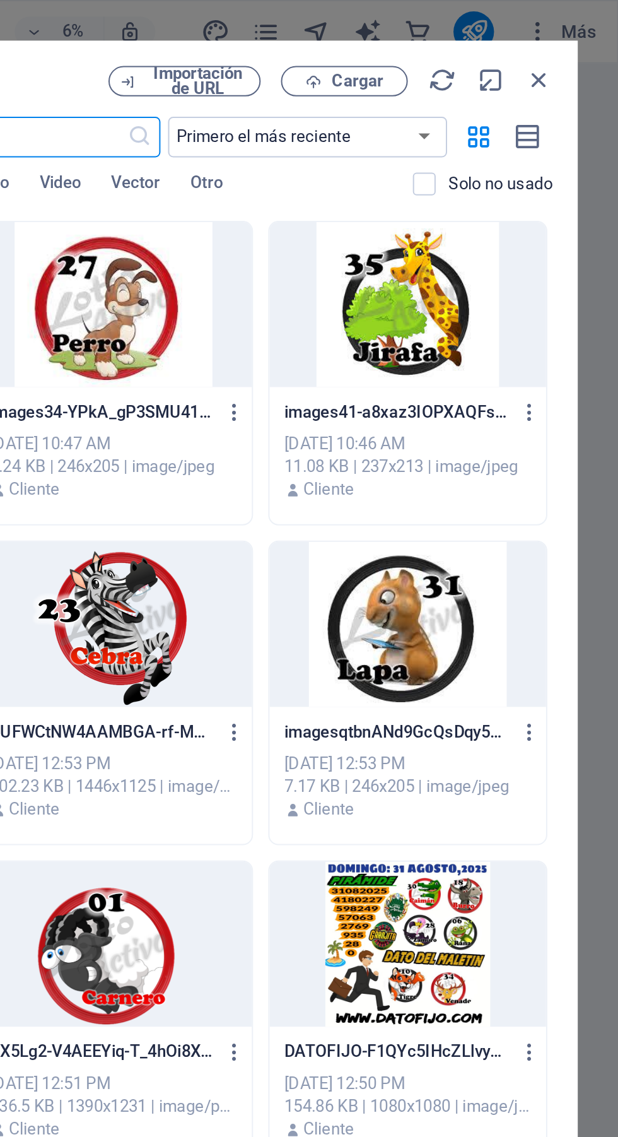
click at [491, 42] on span "Cargar" at bounding box center [489, 41] width 26 height 8
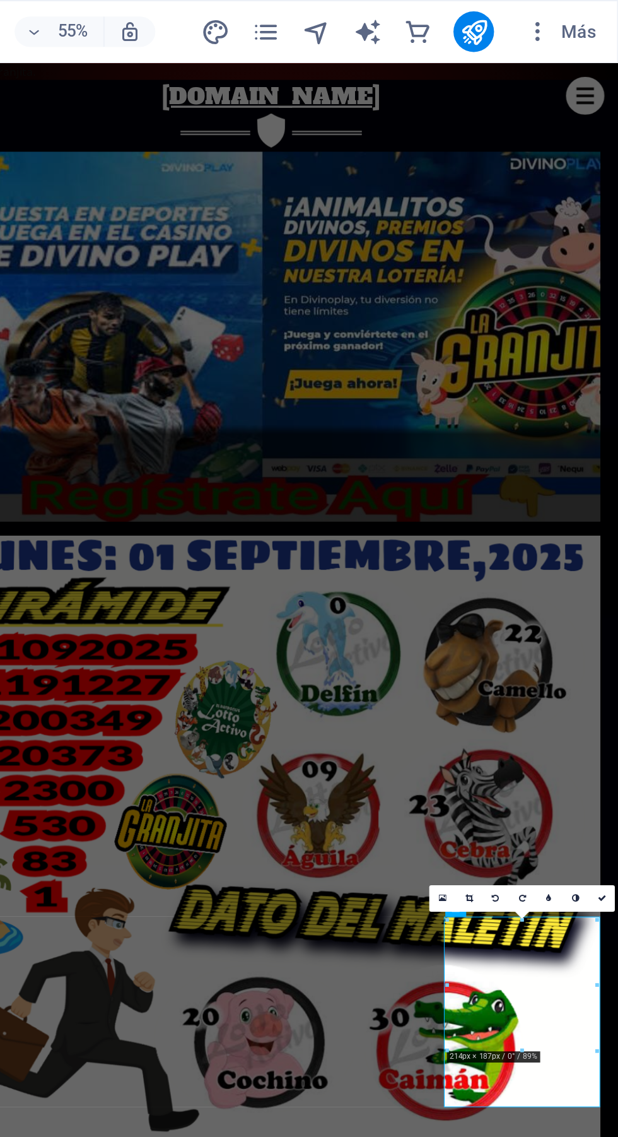
click at [607, 444] on link at bounding box center [609, 446] width 13 height 13
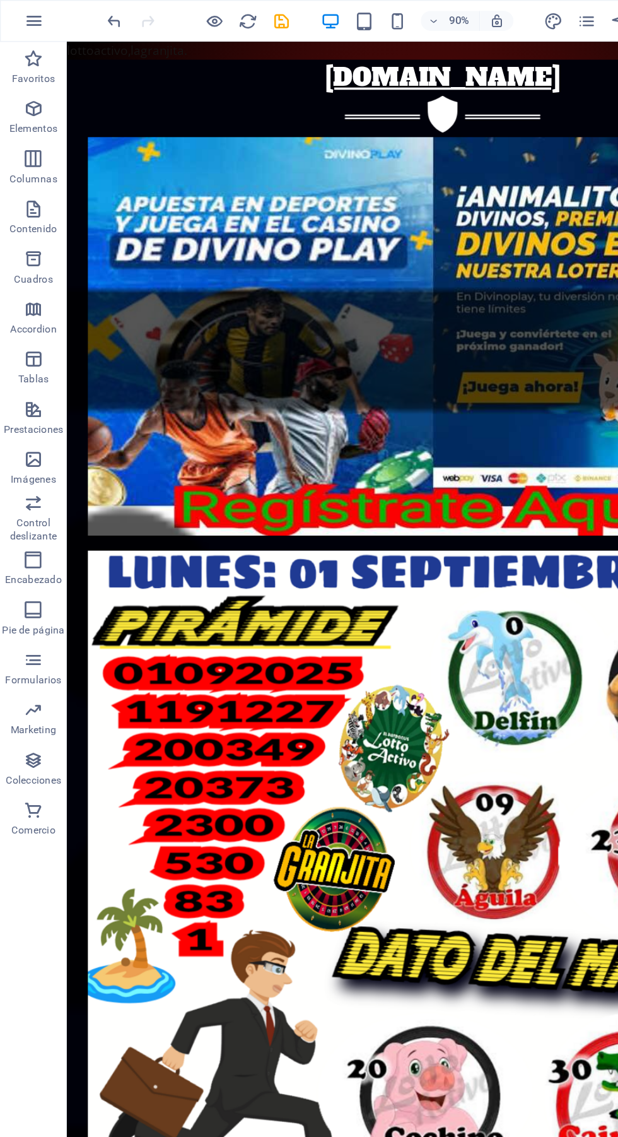
click at [216, 6] on div at bounding box center [149, 16] width 141 height 20
click at [214, 11] on icon "save" at bounding box center [213, 16] width 15 height 15
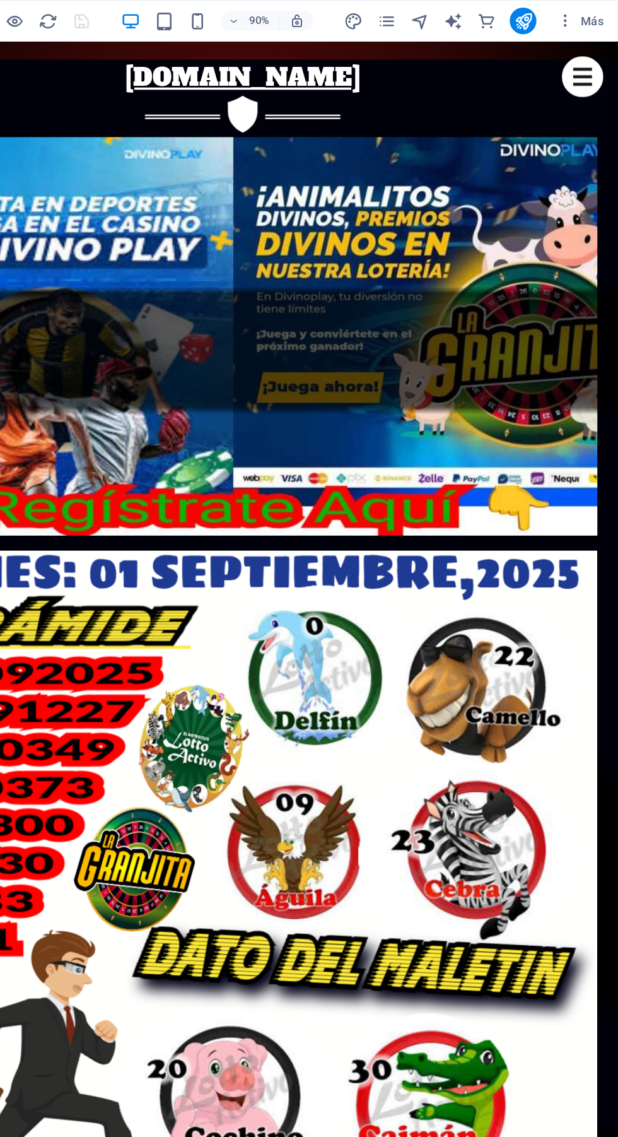
click at [548, 8] on button "publish" at bounding box center [546, 16] width 20 height 20
